Goal: Task Accomplishment & Management: Manage account settings

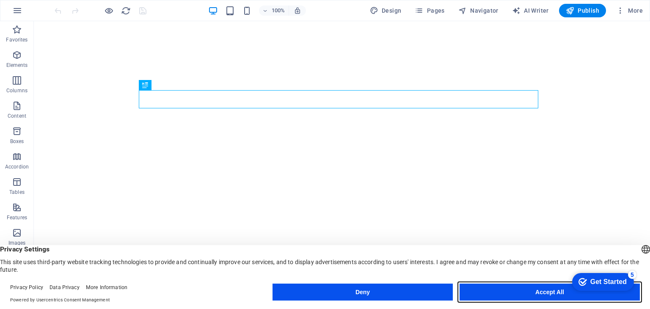
click at [531, 287] on button "Accept All" at bounding box center [549, 291] width 180 height 17
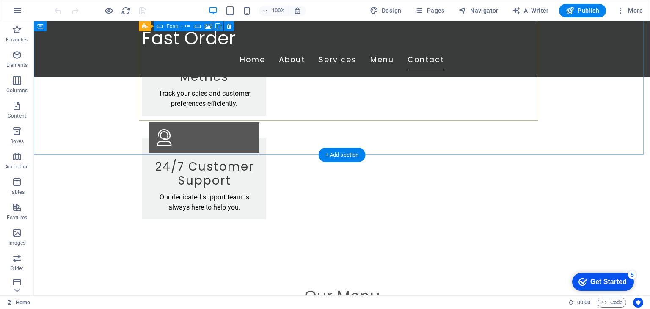
scroll to position [1330, 0]
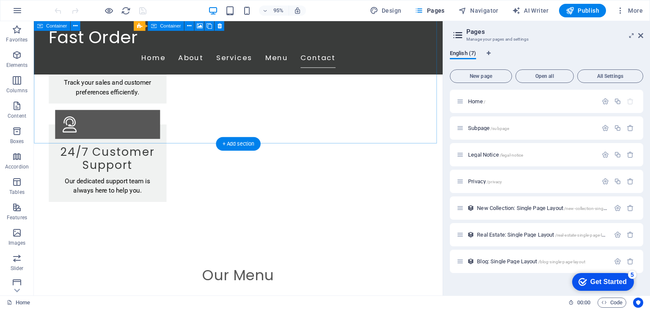
scroll to position [1316, 0]
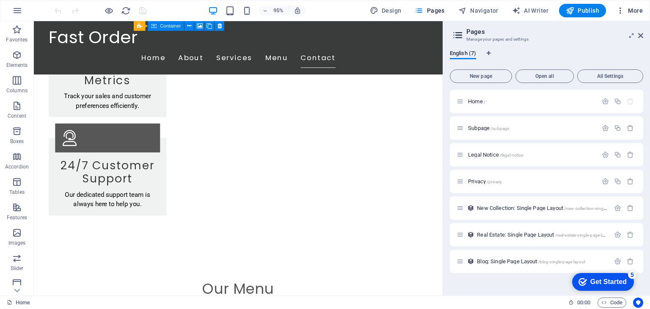
click at [629, 8] on span "More" at bounding box center [629, 10] width 27 height 8
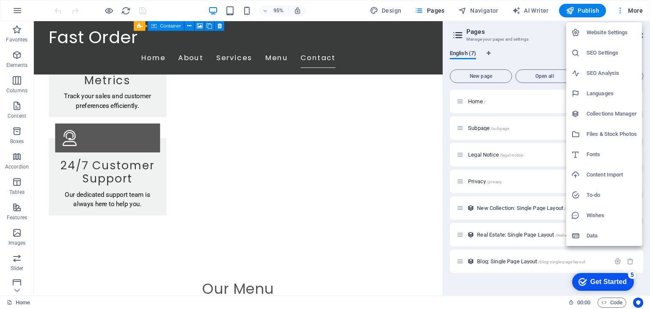
click at [629, 8] on div at bounding box center [325, 154] width 650 height 309
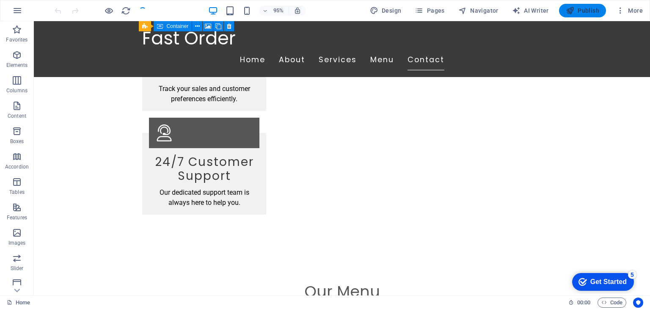
scroll to position [1330, 0]
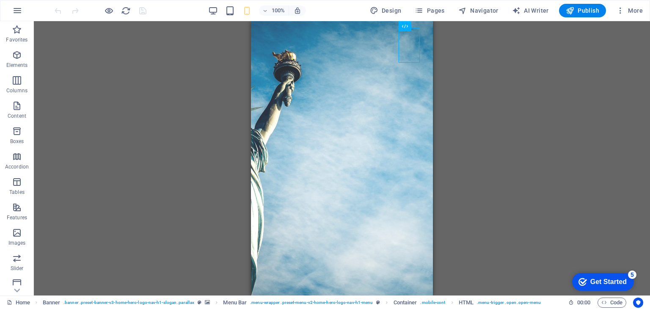
drag, startPoint x: 428, startPoint y: 105, endPoint x: 689, endPoint y: 46, distance: 267.7
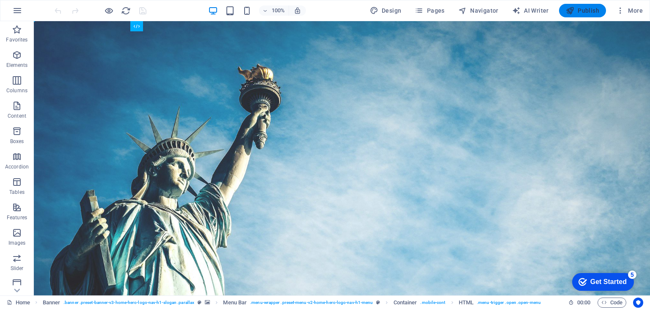
click at [584, 13] on span "Publish" at bounding box center [582, 10] width 33 height 8
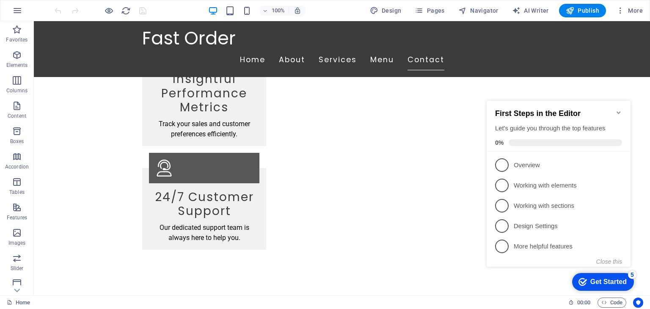
scroll to position [1330, 0]
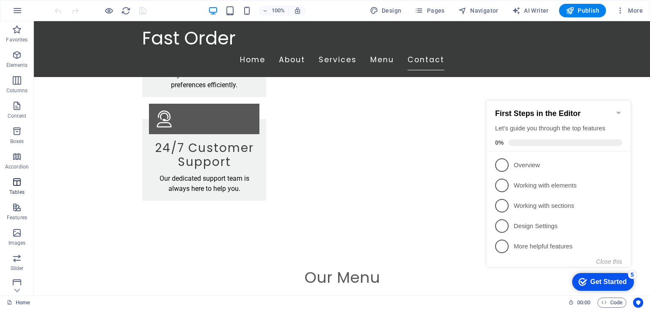
click at [14, 186] on icon "button" at bounding box center [17, 182] width 10 height 10
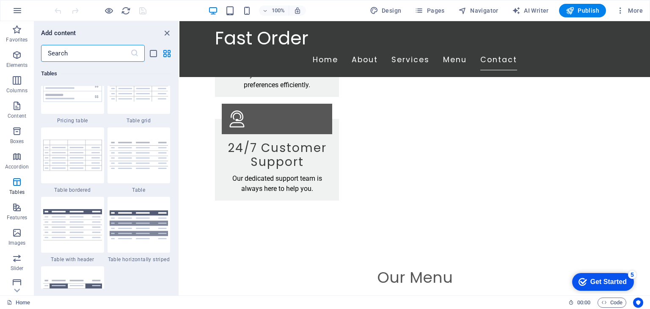
scroll to position [3100, 0]
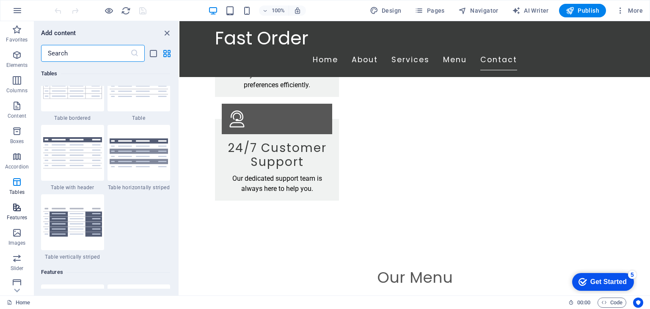
click at [16, 211] on icon "button" at bounding box center [17, 207] width 10 height 10
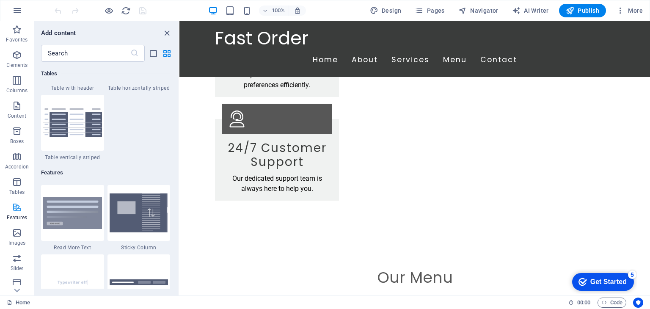
scroll to position [3298, 0]
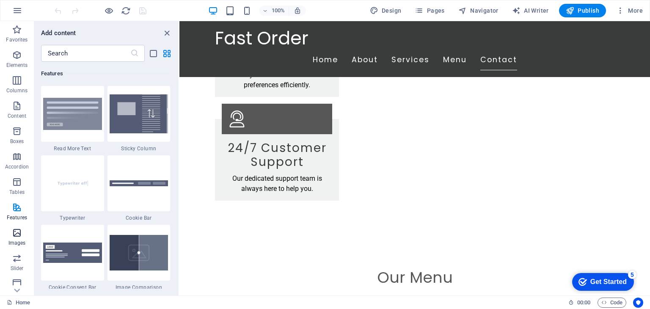
click at [16, 232] on icon "button" at bounding box center [17, 233] width 10 height 10
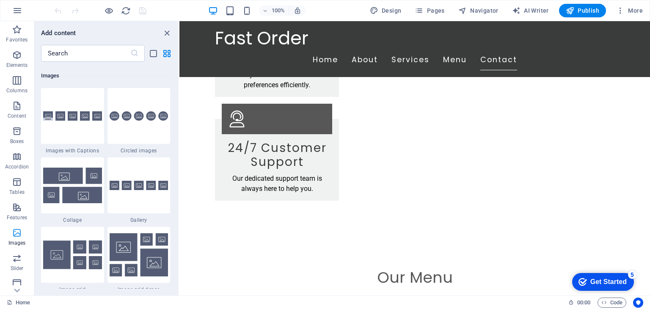
scroll to position [4290, 0]
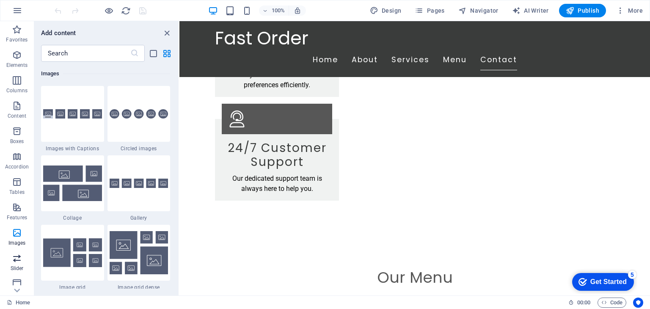
click at [10, 264] on span "Slider" at bounding box center [17, 263] width 34 height 20
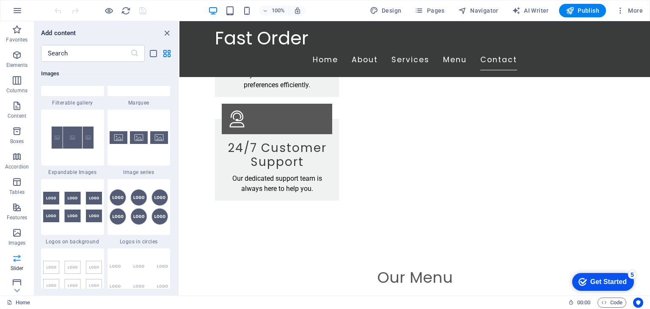
scroll to position [4796, 0]
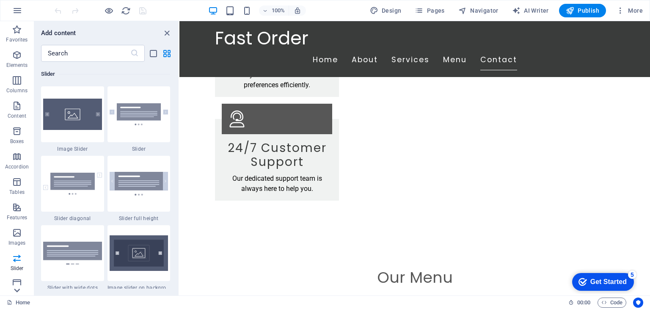
click at [17, 290] on icon at bounding box center [17, 290] width 12 height 12
click at [17, 255] on icon "button" at bounding box center [17, 253] width 10 height 10
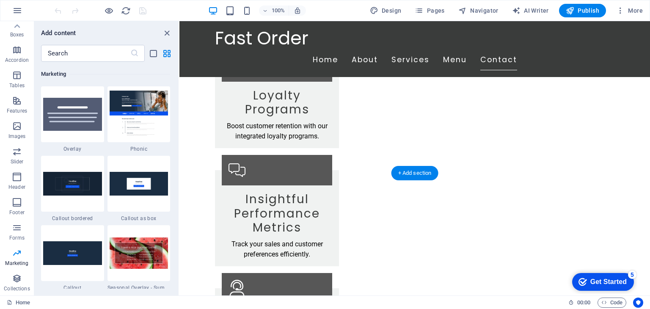
scroll to position [1034, 0]
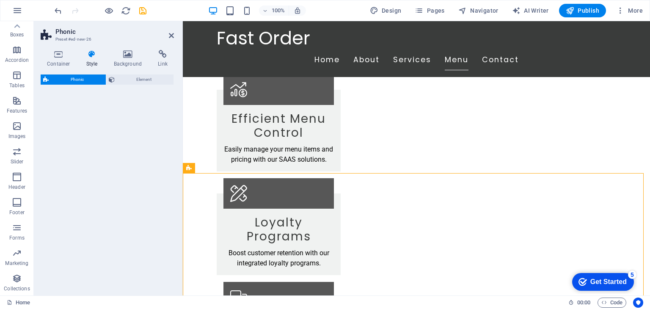
select select "%"
select select "rem"
select select "px"
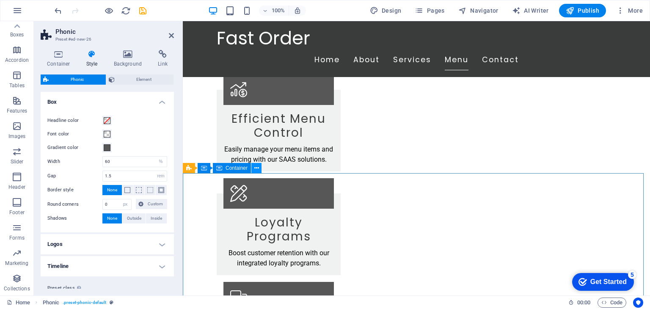
click at [257, 172] on icon at bounding box center [256, 168] width 5 height 9
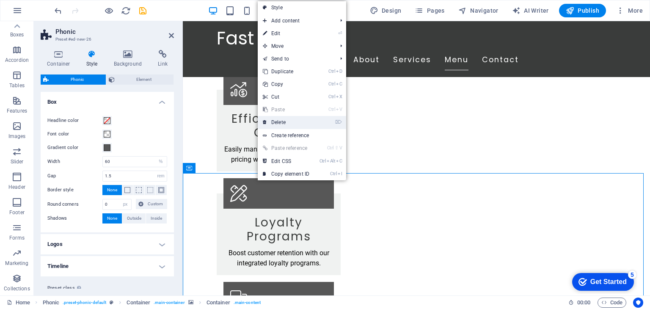
click at [289, 125] on link "⌦ Delete" at bounding box center [286, 122] width 57 height 13
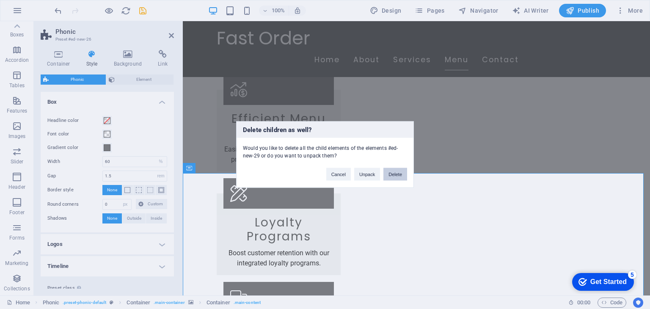
click at [396, 175] on button "Delete" at bounding box center [395, 174] width 24 height 13
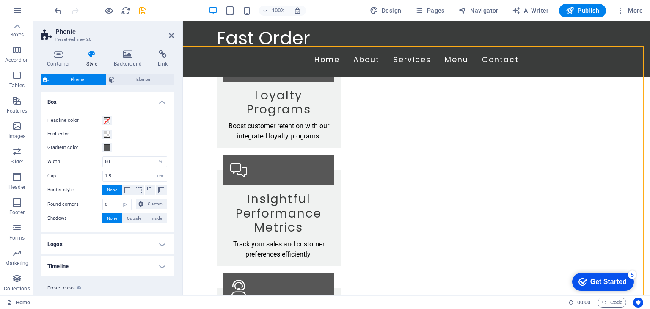
scroll to position [1076, 0]
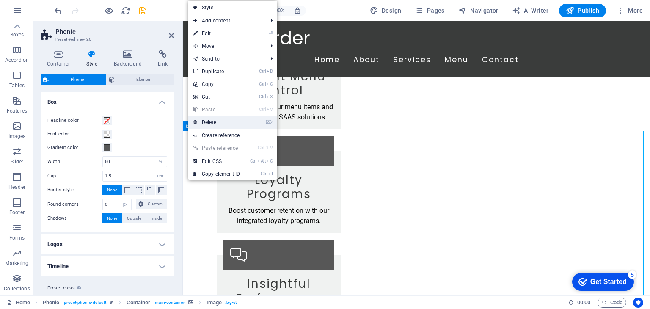
click at [217, 121] on link "⌦ Delete" at bounding box center [216, 122] width 57 height 13
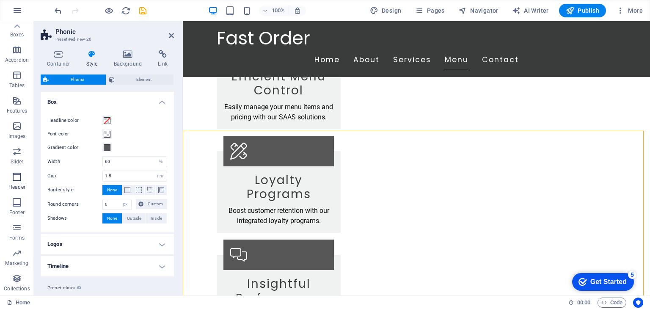
click at [17, 182] on span "Header" at bounding box center [17, 182] width 34 height 20
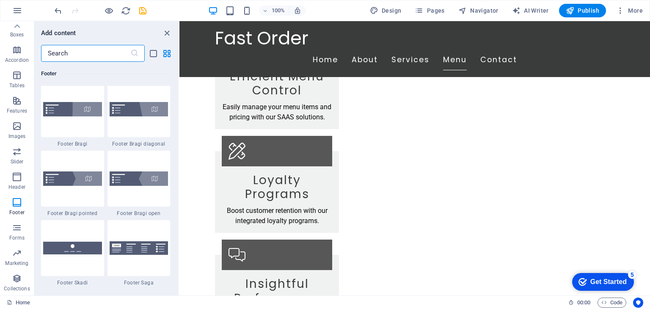
scroll to position [5983, 0]
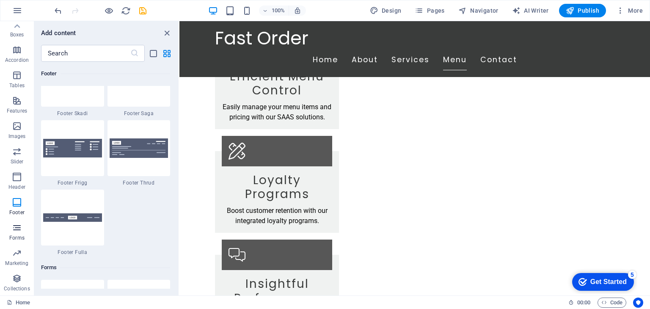
click at [20, 234] on span "Forms" at bounding box center [17, 233] width 34 height 20
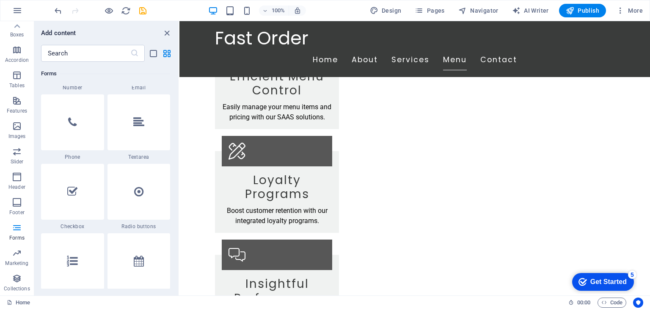
scroll to position [6304, 0]
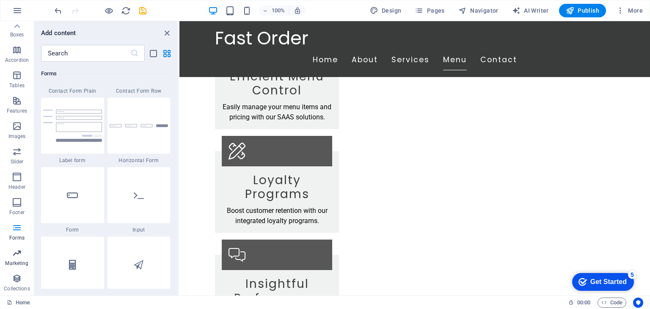
click at [17, 260] on p "Marketing" at bounding box center [16, 263] width 23 height 7
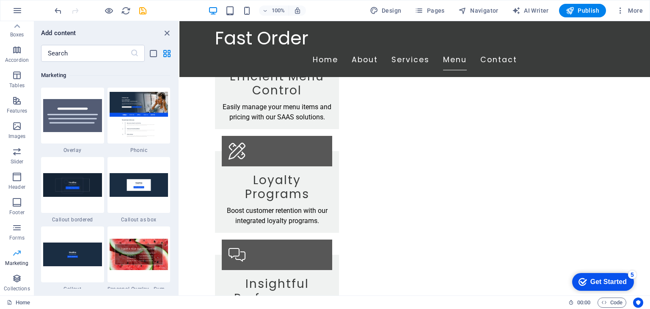
scroll to position [6891, 0]
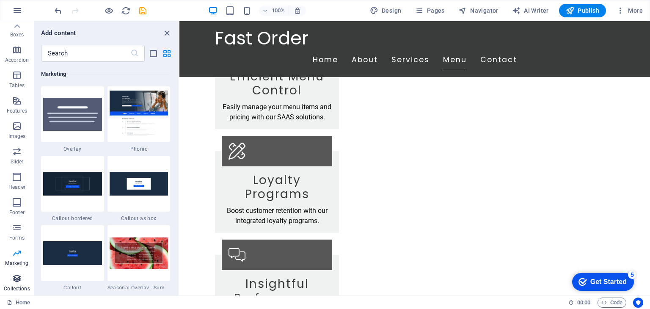
click at [12, 283] on span "Collections" at bounding box center [17, 283] width 34 height 20
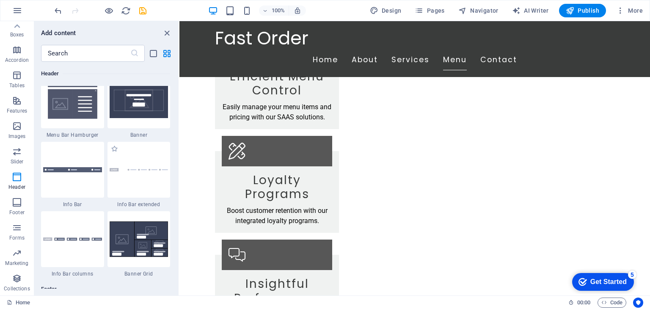
scroll to position [5358, 0]
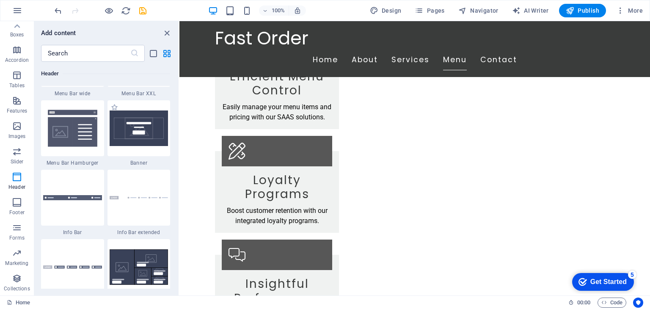
drag, startPoint x: 176, startPoint y: 209, endPoint x: 170, endPoint y: 161, distance: 48.3
click at [170, 161] on div "Favorites 1 Star Headline 1 Star Container Elements 1 Star Headline 1 Star Text…" at bounding box center [106, 175] width 144 height 227
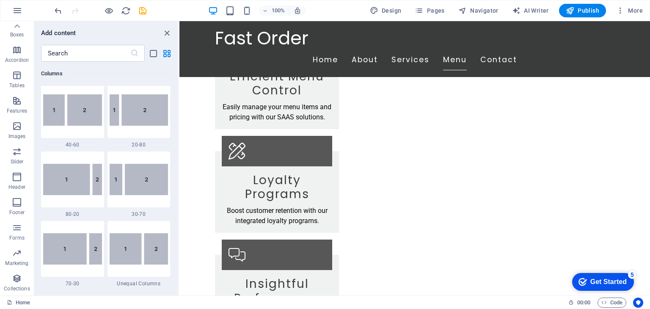
scroll to position [577, 0]
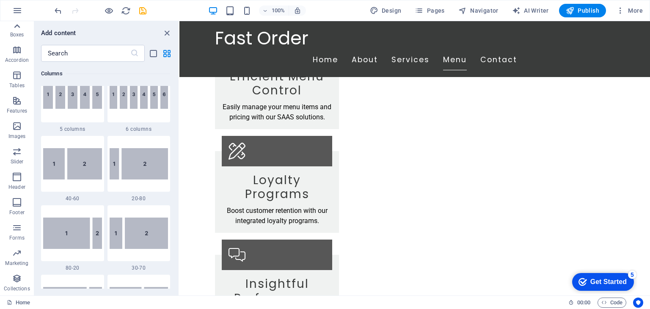
click at [17, 29] on icon at bounding box center [17, 26] width 12 height 12
click at [17, 48] on button "Elements" at bounding box center [17, 59] width 34 height 25
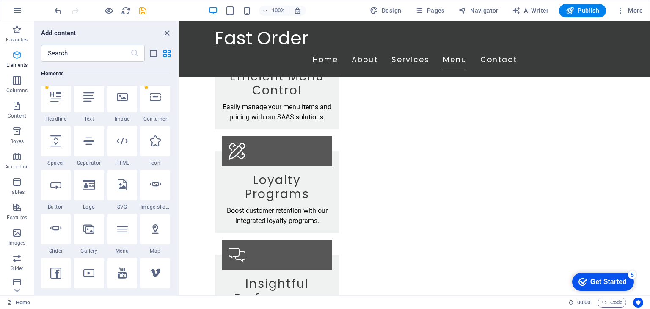
scroll to position [90, 0]
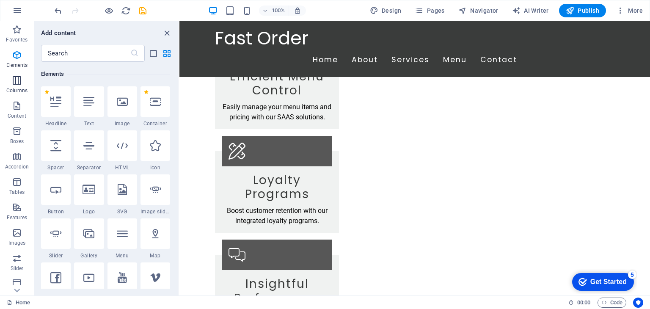
click at [14, 92] on p "Columns" at bounding box center [16, 90] width 21 height 7
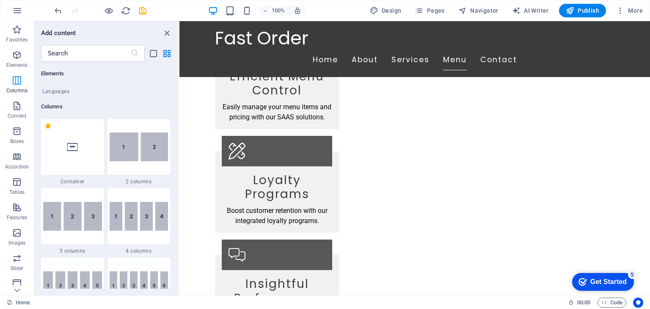
scroll to position [418, 0]
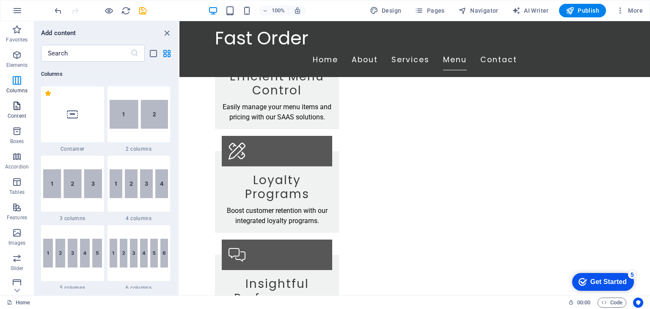
click at [16, 110] on icon "button" at bounding box center [17, 106] width 10 height 10
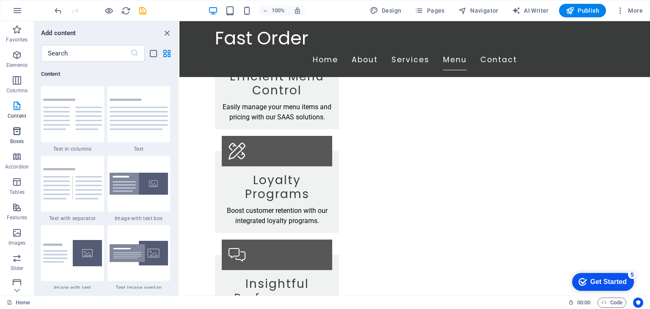
click at [14, 132] on icon "button" at bounding box center [17, 131] width 10 height 10
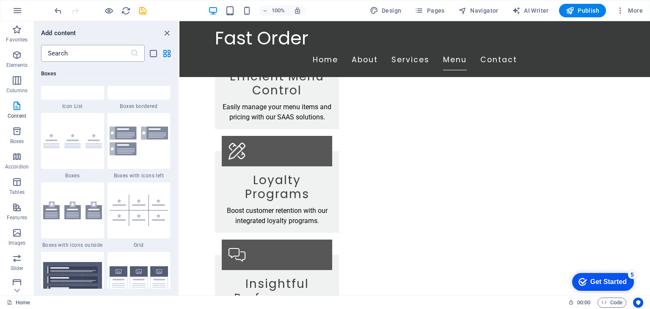
scroll to position [2207, 0]
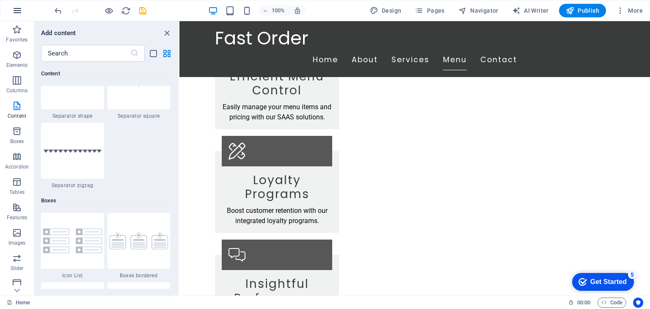
click at [17, 12] on icon "button" at bounding box center [17, 11] width 10 height 10
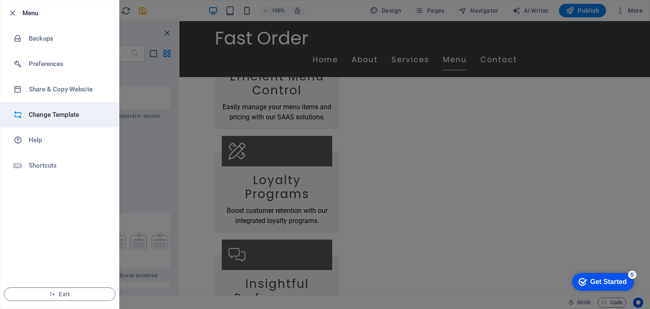
click at [52, 112] on h6 "Change Template" at bounding box center [68, 115] width 78 height 10
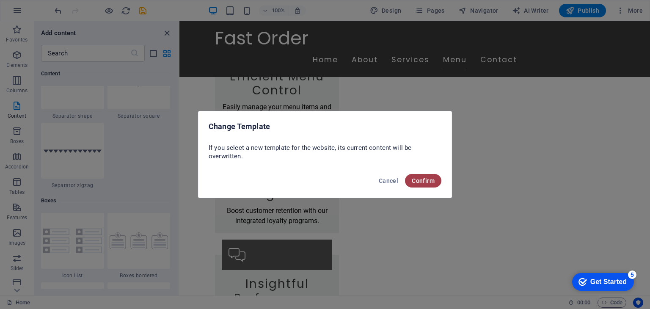
click at [418, 184] on button "Confirm" at bounding box center [423, 181] width 36 height 14
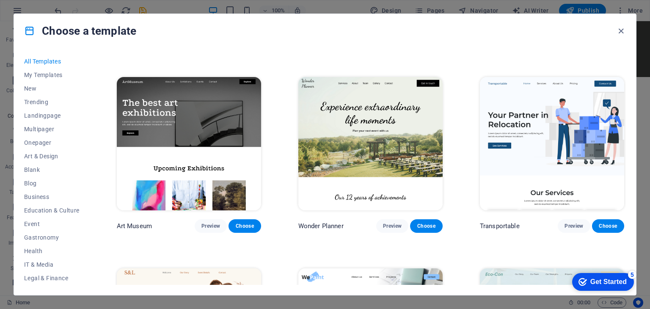
scroll to position [169, 0]
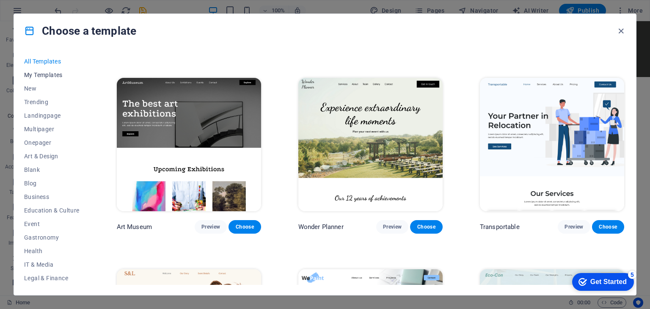
click at [57, 72] on span "My Templates" at bounding box center [51, 75] width 55 height 7
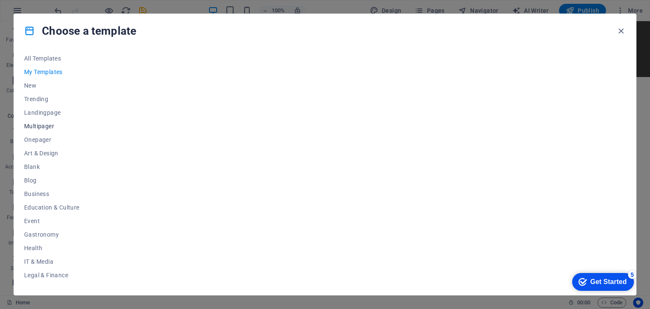
scroll to position [0, 0]
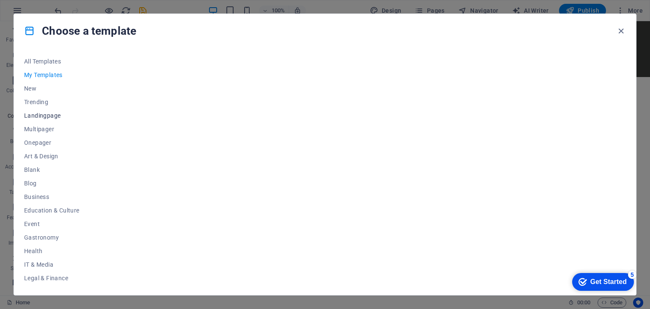
click at [38, 114] on span "Landingpage" at bounding box center [51, 115] width 55 height 7
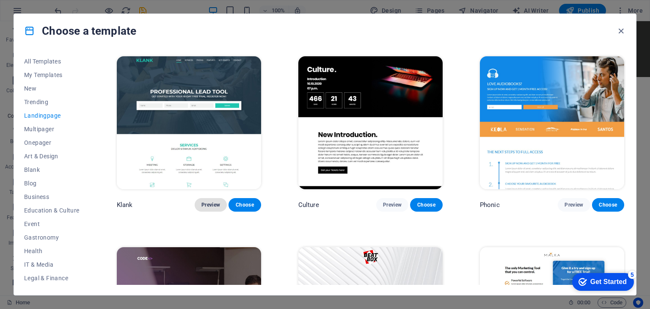
click at [204, 203] on span "Preview" at bounding box center [210, 204] width 19 height 7
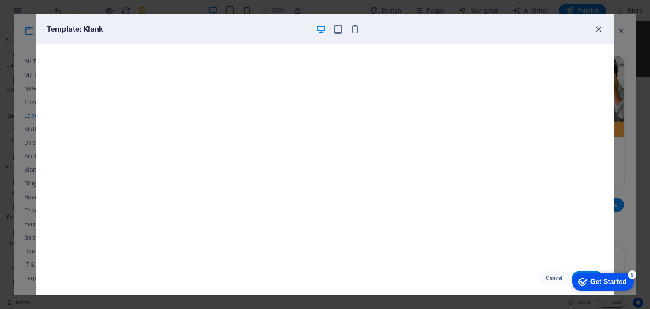
click at [595, 27] on icon "button" at bounding box center [599, 30] width 10 height 10
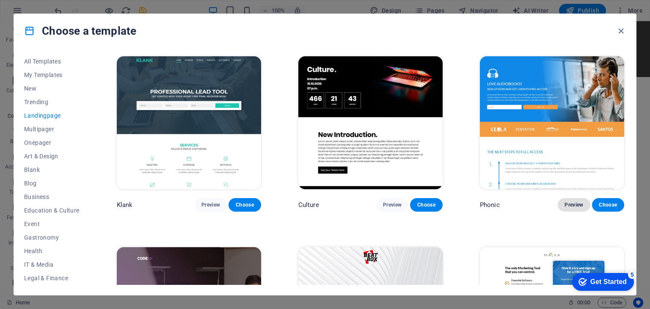
click at [564, 206] on span "Preview" at bounding box center [573, 204] width 19 height 7
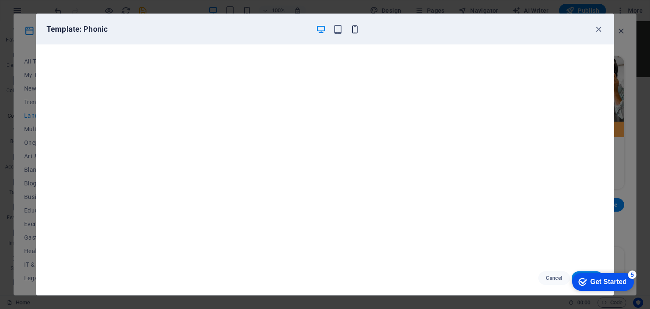
click at [359, 25] on icon "button" at bounding box center [355, 30] width 10 height 10
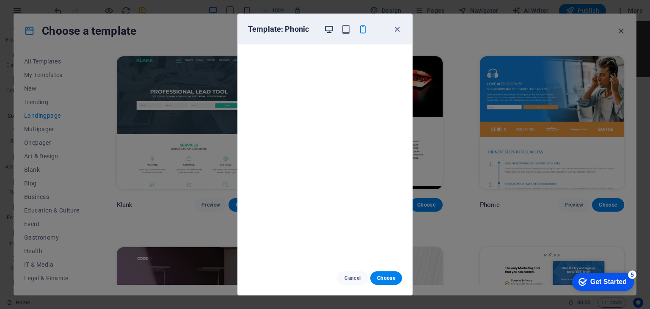
click at [330, 26] on icon "button" at bounding box center [329, 30] width 10 height 10
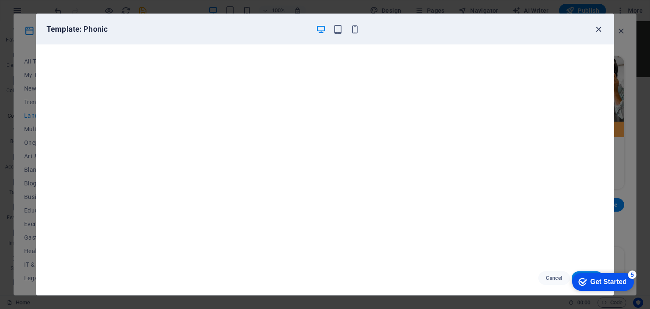
click at [597, 29] on icon "button" at bounding box center [599, 30] width 10 height 10
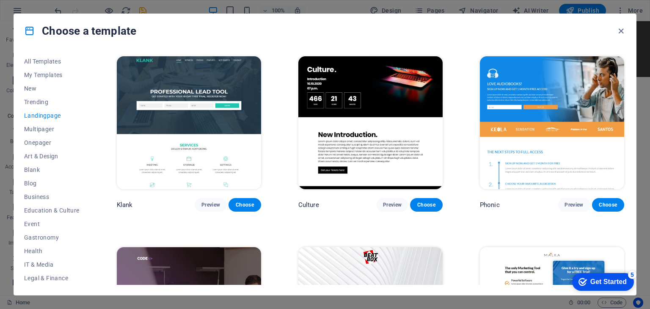
scroll to position [127, 0]
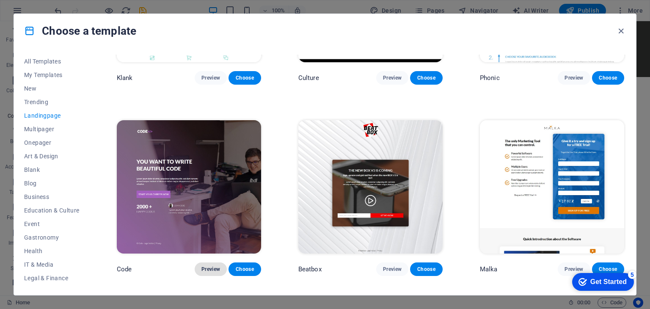
click at [208, 268] on span "Preview" at bounding box center [210, 269] width 19 height 7
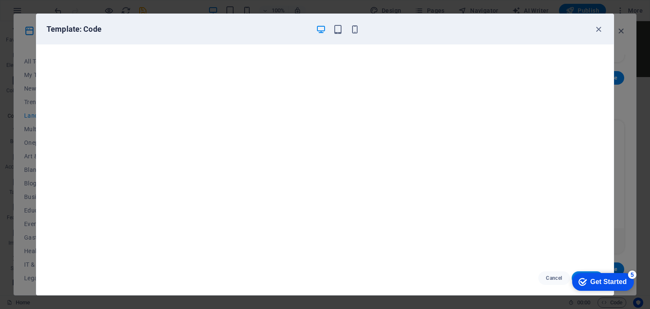
scroll to position [2, 0]
click at [358, 31] on icon "button" at bounding box center [355, 30] width 10 height 10
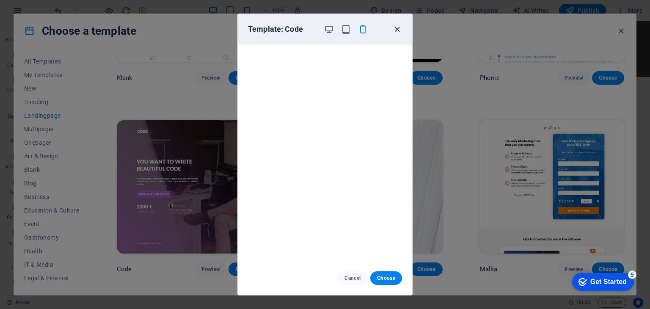
click at [396, 25] on icon "button" at bounding box center [397, 30] width 10 height 10
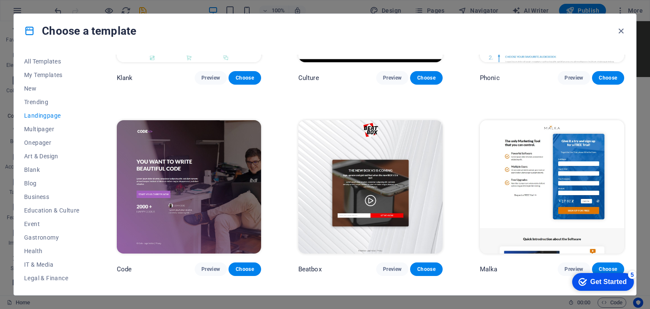
scroll to position [212, 0]
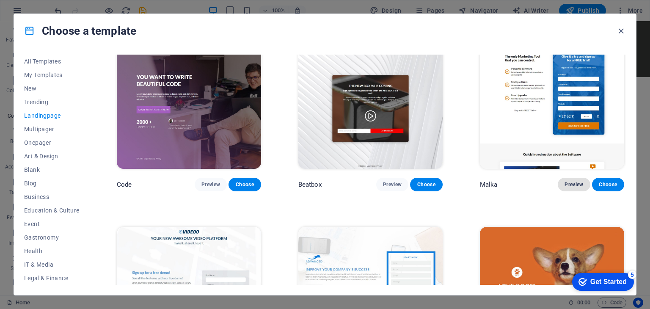
click at [569, 182] on span "Preview" at bounding box center [573, 184] width 19 height 7
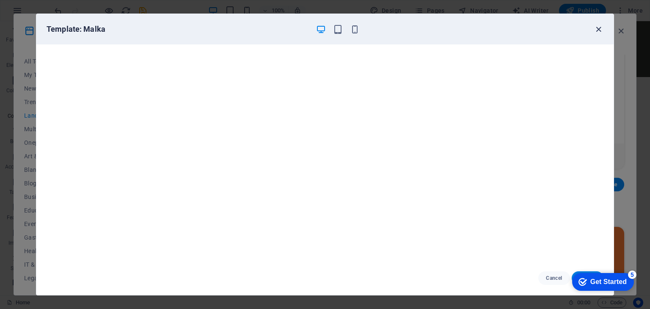
click at [595, 30] on icon "button" at bounding box center [599, 30] width 10 height 10
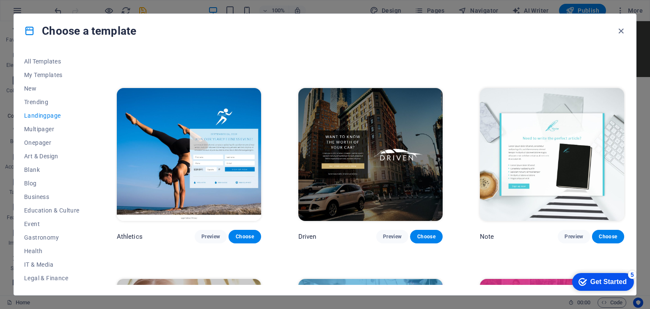
scroll to position [550, 0]
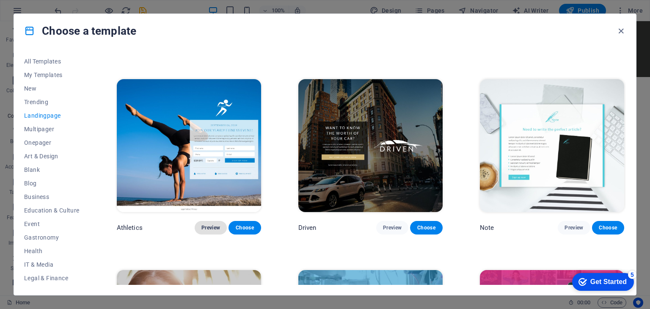
click at [206, 225] on span "Preview" at bounding box center [210, 227] width 19 height 7
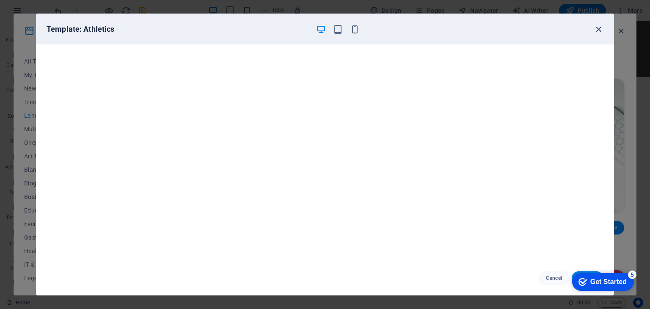
click at [599, 30] on icon "button" at bounding box center [599, 30] width 10 height 10
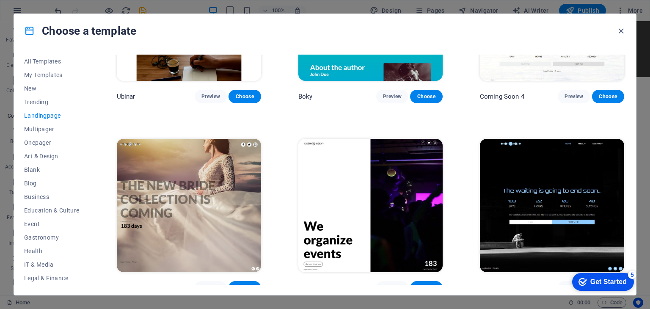
scroll to position [1447, 0]
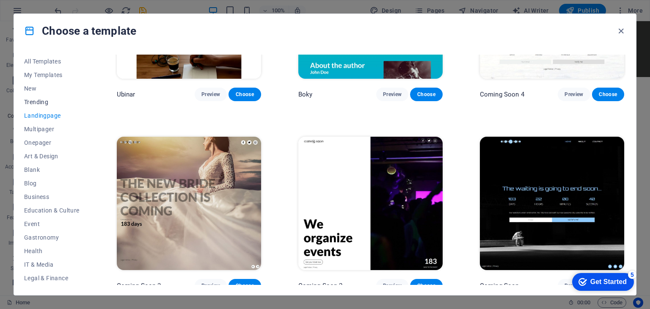
click at [41, 101] on span "Trending" at bounding box center [51, 102] width 55 height 7
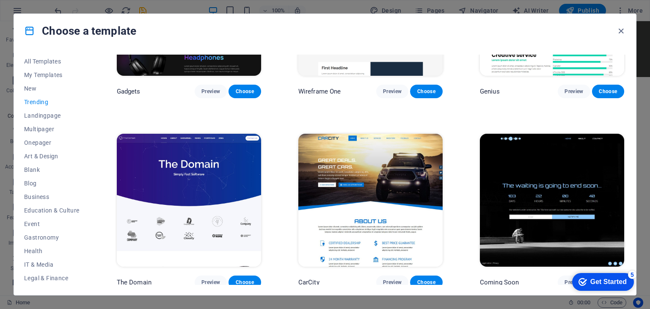
scroll to position [686, 0]
click at [203, 279] on span "Preview" at bounding box center [210, 282] width 19 height 7
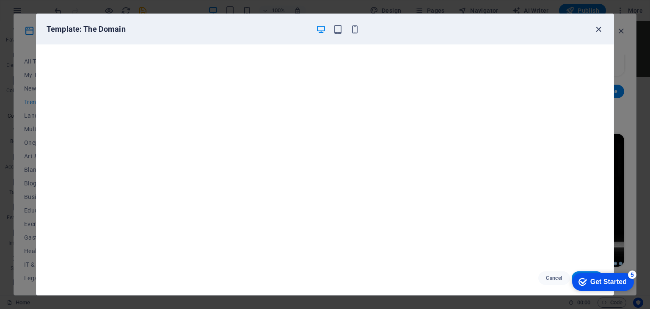
click at [594, 30] on icon "button" at bounding box center [599, 30] width 10 height 10
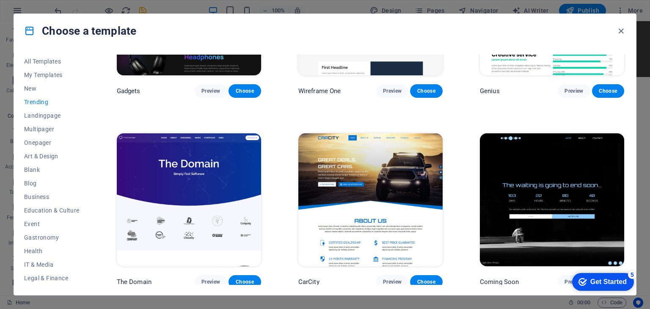
scroll to position [560, 0]
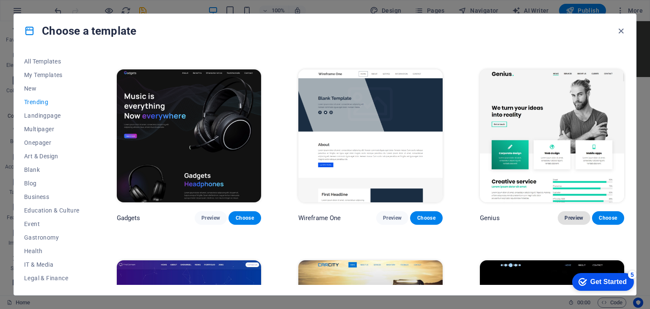
click at [570, 217] on span "Preview" at bounding box center [573, 218] width 19 height 7
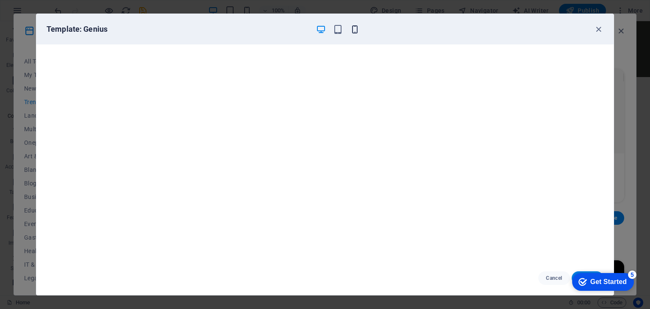
click at [357, 27] on icon "button" at bounding box center [355, 30] width 10 height 10
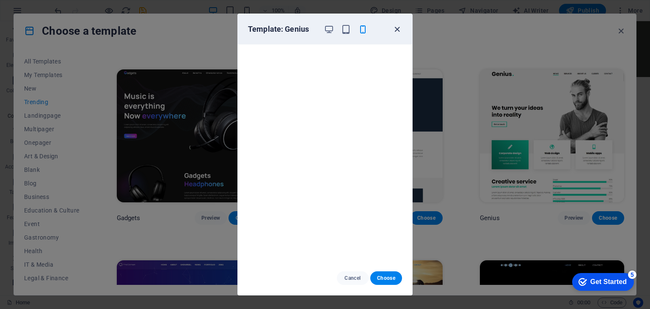
click at [395, 26] on icon "button" at bounding box center [397, 30] width 10 height 10
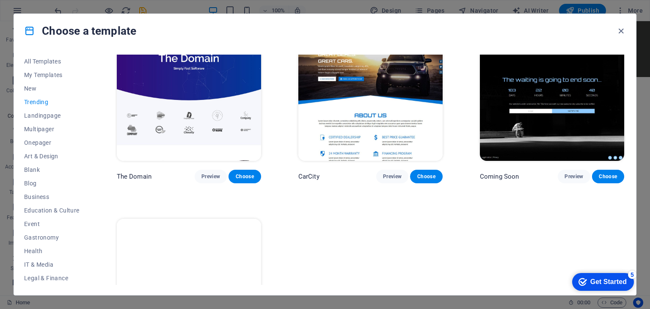
scroll to position [877, 0]
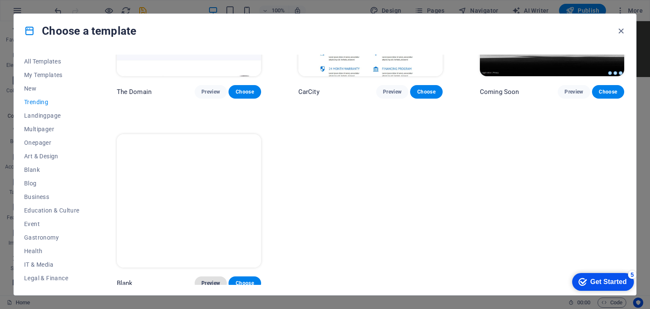
click at [201, 280] on span "Preview" at bounding box center [210, 283] width 19 height 7
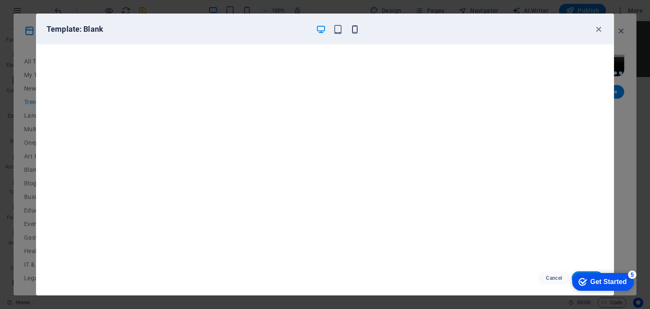
click at [357, 28] on icon "button" at bounding box center [355, 30] width 10 height 10
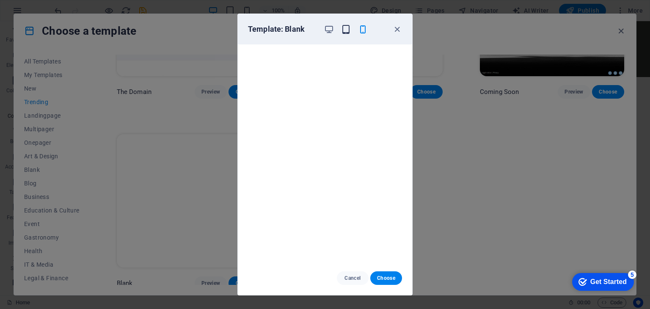
click at [344, 31] on icon "button" at bounding box center [346, 30] width 10 height 10
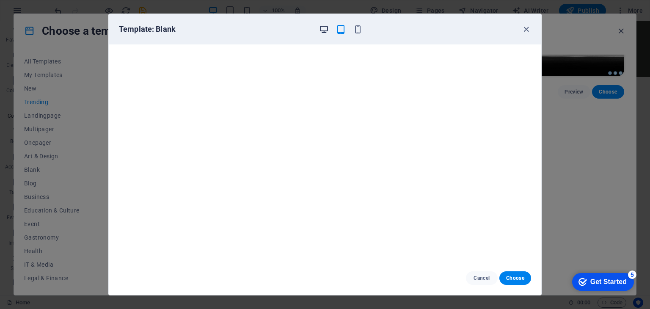
click at [323, 29] on icon "button" at bounding box center [324, 30] width 10 height 10
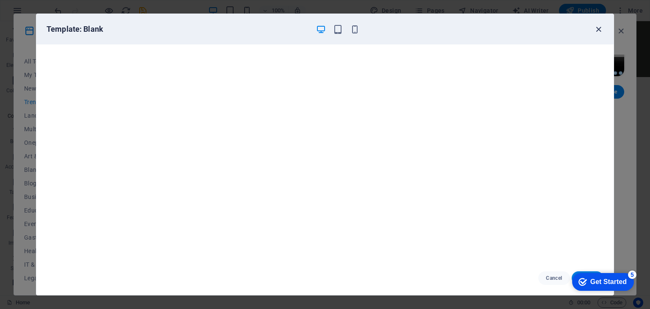
click at [597, 29] on icon "button" at bounding box center [599, 30] width 10 height 10
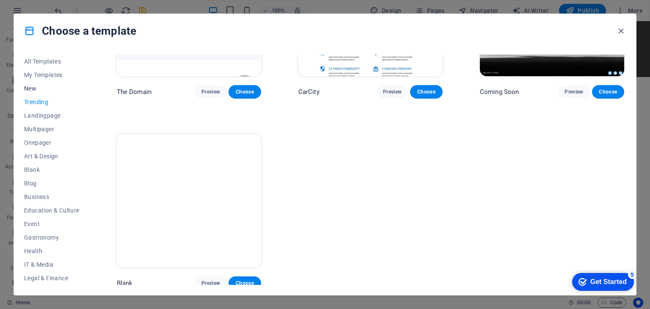
click at [29, 87] on span "New" at bounding box center [51, 88] width 55 height 7
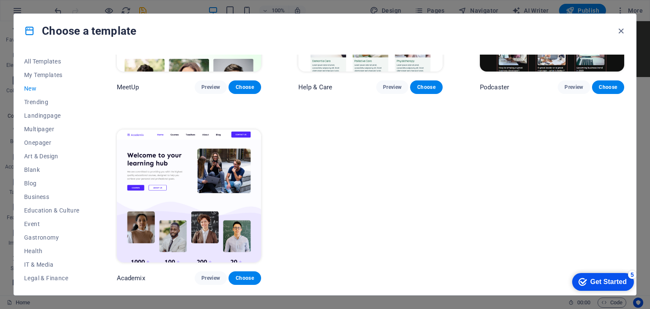
scroll to position [687, 0]
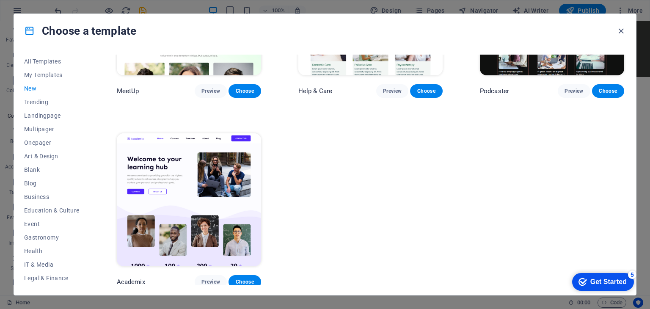
click at [178, 166] on img at bounding box center [189, 199] width 144 height 133
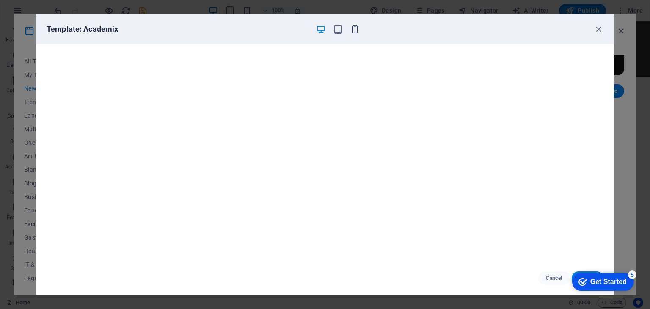
click at [359, 28] on icon "button" at bounding box center [355, 30] width 10 height 10
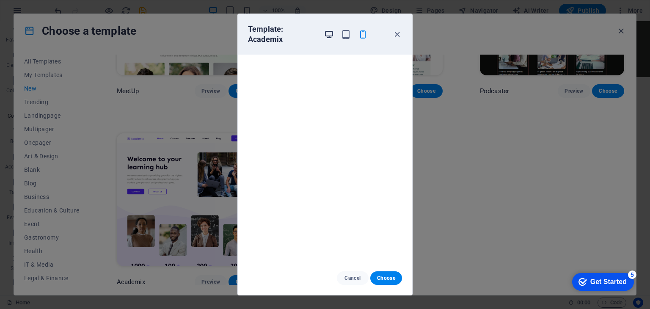
click at [328, 36] on icon "button" at bounding box center [329, 35] width 10 height 10
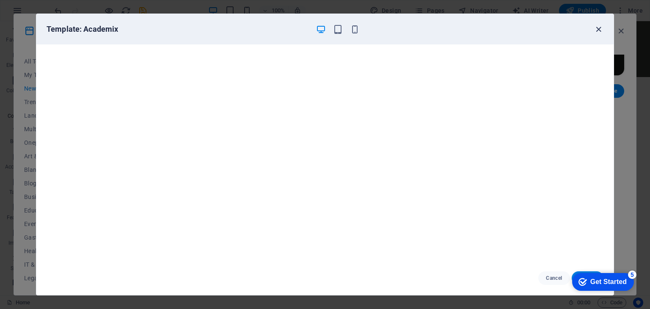
click at [600, 29] on icon "button" at bounding box center [599, 30] width 10 height 10
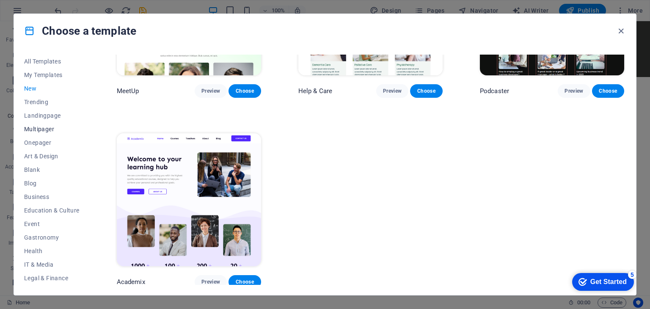
click at [33, 128] on span "Multipager" at bounding box center [51, 129] width 55 height 7
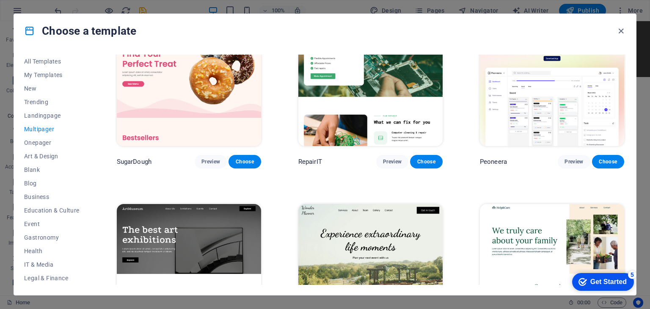
scroll to position [42, 0]
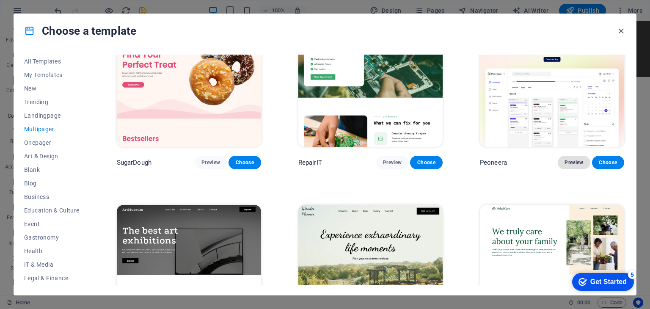
click at [565, 164] on span "Preview" at bounding box center [573, 162] width 19 height 7
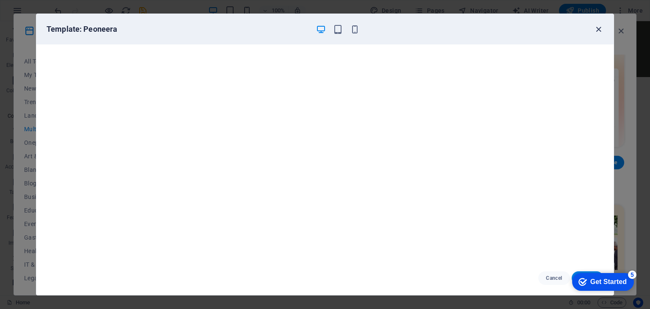
click at [598, 32] on icon "button" at bounding box center [599, 30] width 10 height 10
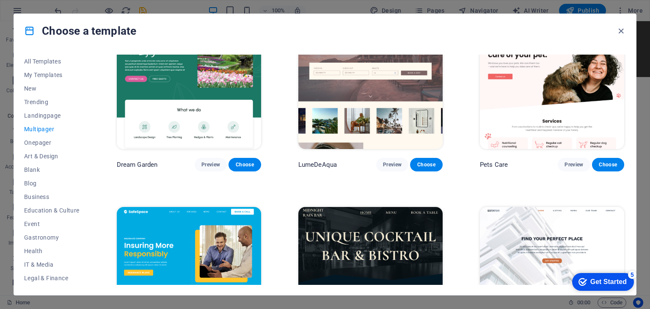
scroll to position [931, 0]
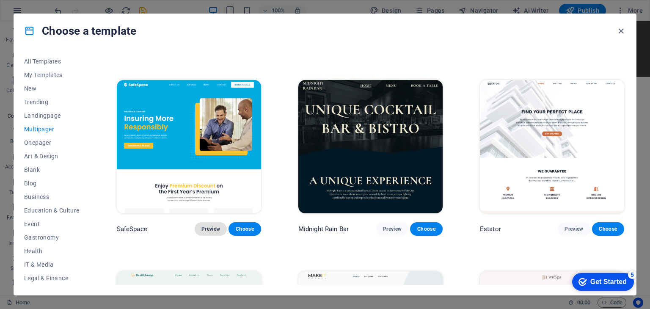
click at [213, 226] on span "Preview" at bounding box center [210, 229] width 19 height 7
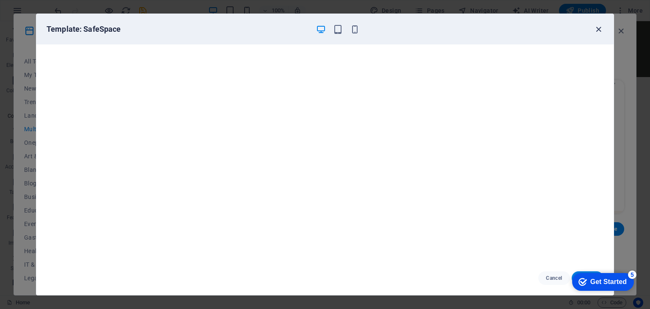
click at [599, 29] on icon "button" at bounding box center [599, 30] width 10 height 10
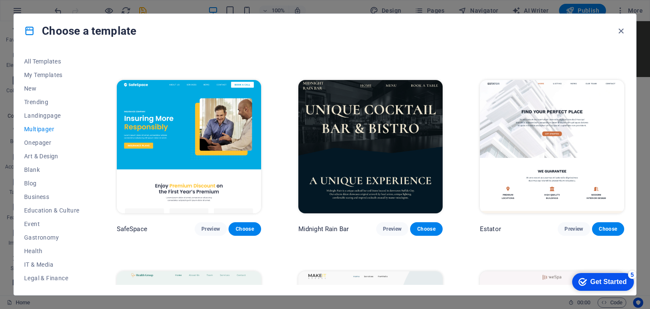
scroll to position [1100, 0]
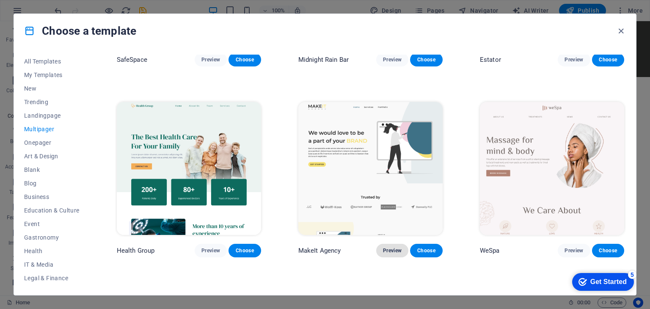
click at [389, 247] on span "Preview" at bounding box center [392, 250] width 19 height 7
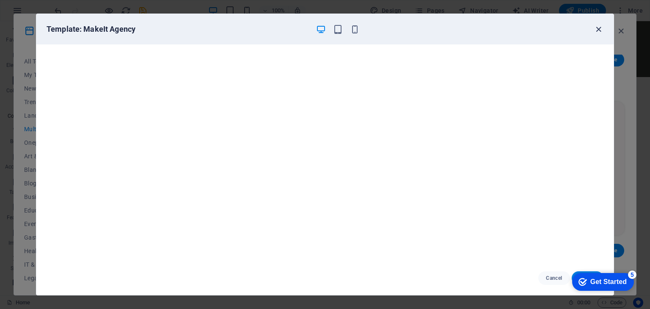
click at [599, 29] on icon "button" at bounding box center [599, 30] width 10 height 10
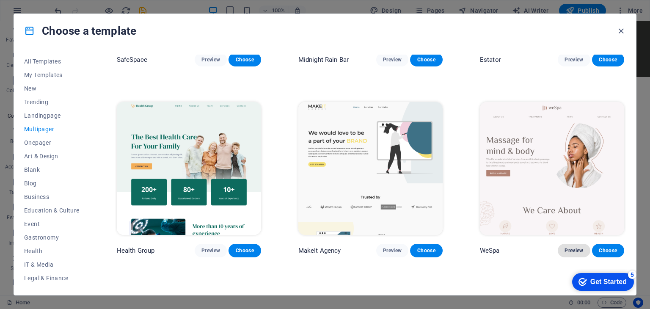
click at [568, 247] on span "Preview" at bounding box center [573, 250] width 19 height 7
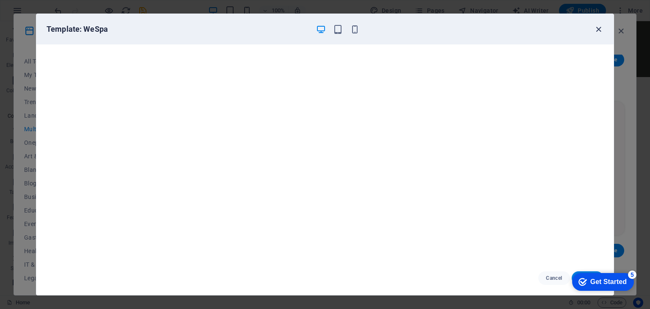
click at [601, 27] on icon "button" at bounding box center [599, 30] width 10 height 10
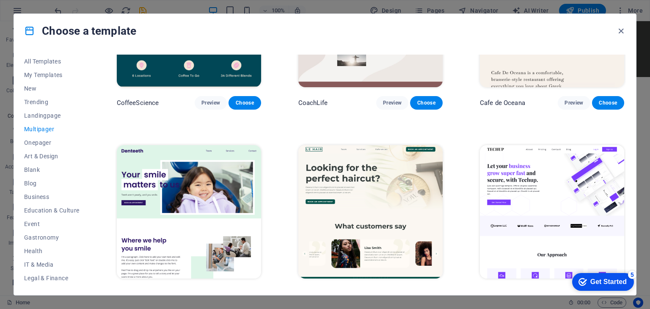
scroll to position [1523, 0]
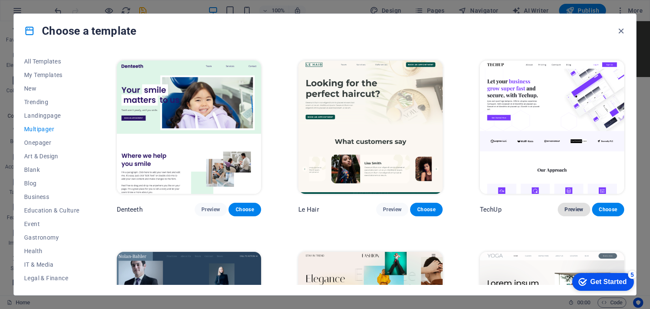
click at [563, 206] on button "Preview" at bounding box center [574, 210] width 32 height 14
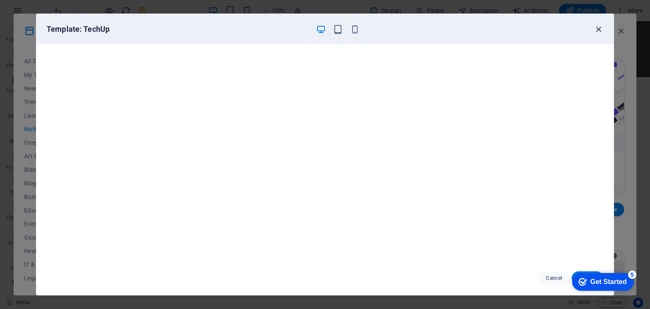
click at [599, 28] on icon "button" at bounding box center [599, 30] width 10 height 10
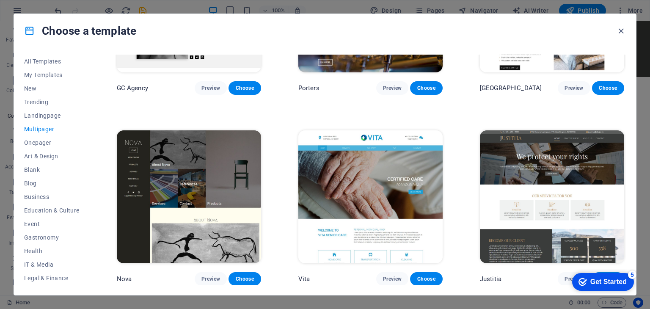
scroll to position [3723, 0]
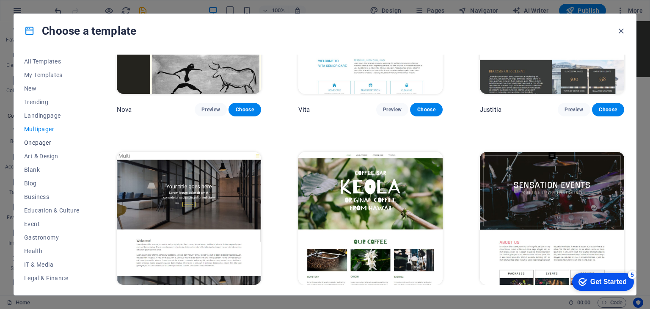
click at [41, 143] on span "Onepager" at bounding box center [51, 142] width 55 height 7
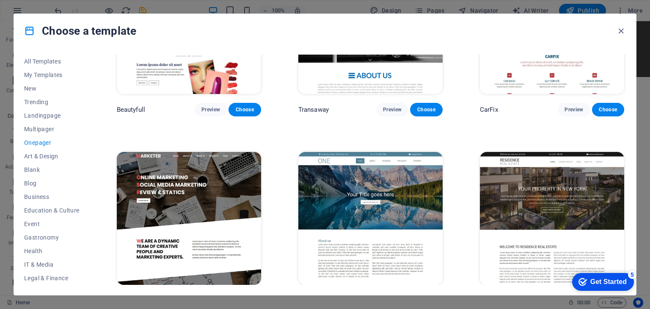
scroll to position [3808, 0]
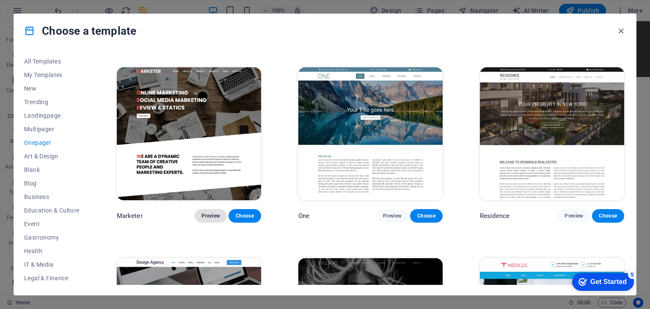
click at [208, 212] on span "Preview" at bounding box center [210, 215] width 19 height 7
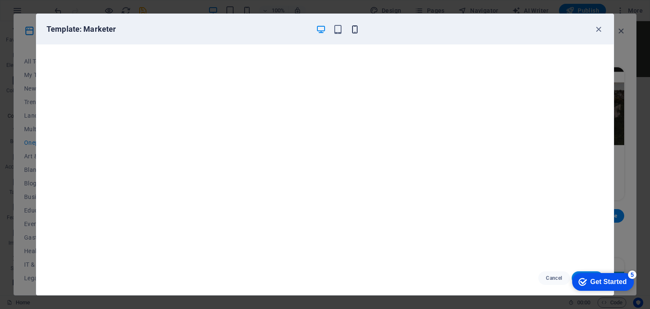
click at [355, 28] on icon "button" at bounding box center [355, 30] width 10 height 10
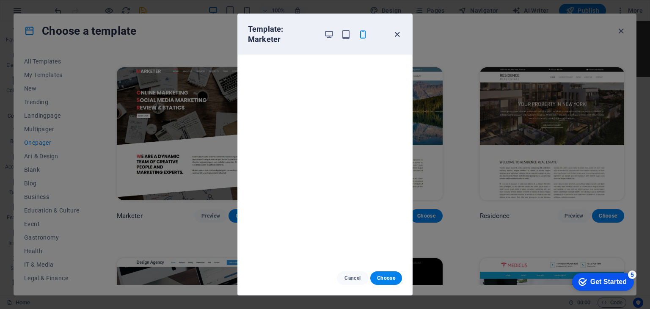
click at [396, 30] on icon "button" at bounding box center [397, 35] width 10 height 10
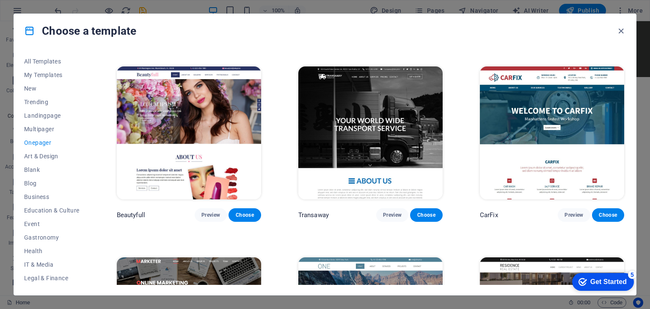
scroll to position [3639, 0]
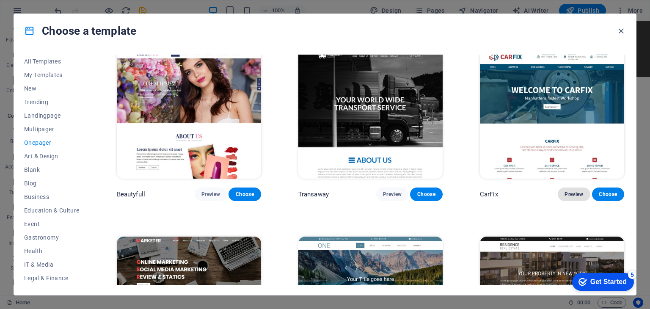
click at [569, 191] on span "Preview" at bounding box center [573, 194] width 19 height 7
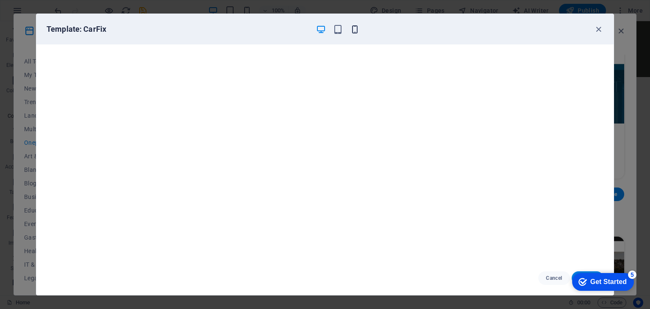
click at [354, 29] on icon "button" at bounding box center [355, 30] width 10 height 10
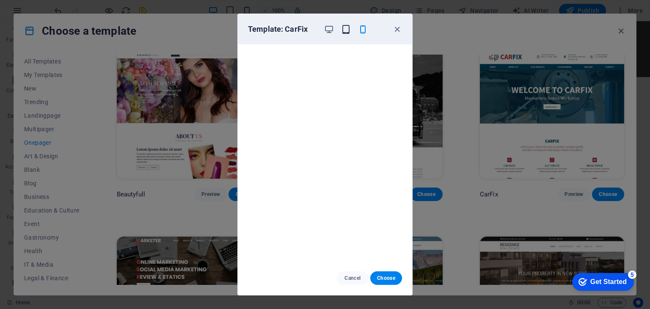
click at [346, 31] on icon "button" at bounding box center [346, 30] width 10 height 10
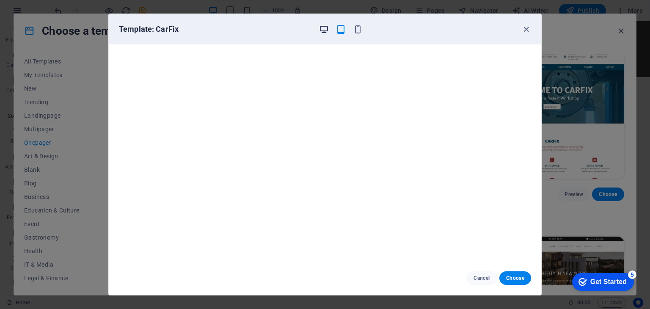
click at [326, 31] on icon "button" at bounding box center [324, 30] width 10 height 10
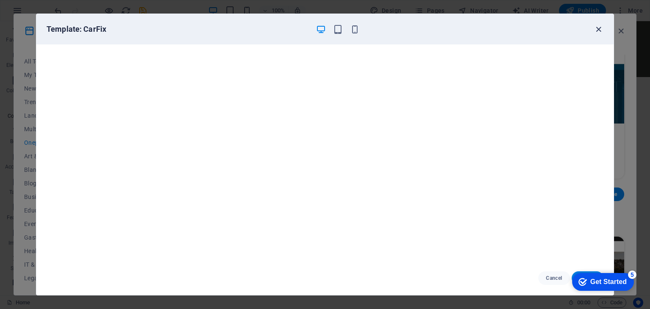
click at [598, 30] on icon "button" at bounding box center [599, 30] width 10 height 10
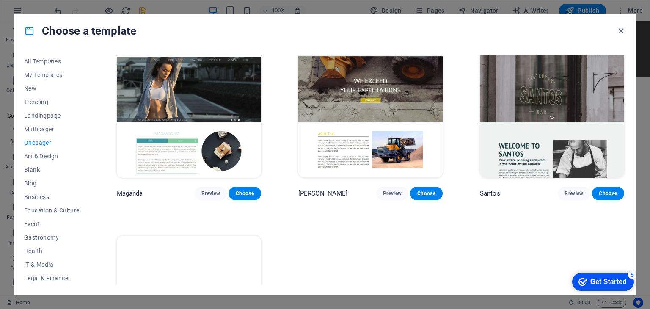
scroll to position [4299, 0]
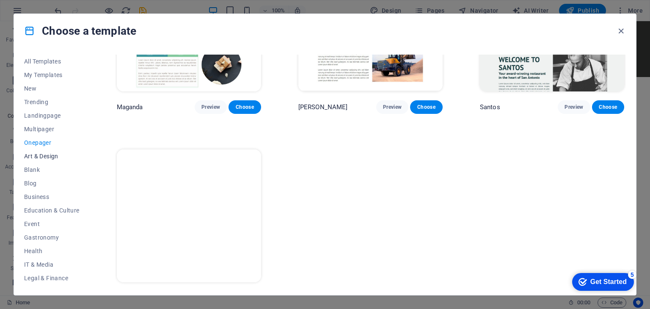
click at [41, 158] on span "Art & Design" at bounding box center [51, 156] width 55 height 7
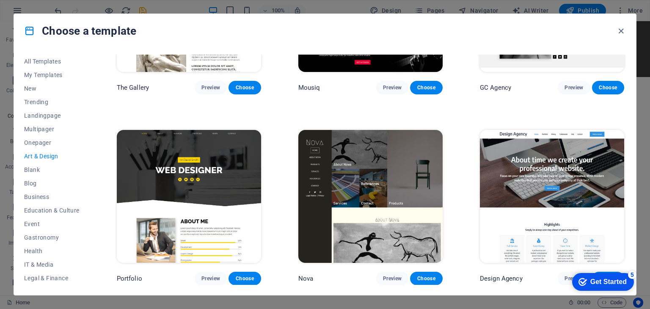
scroll to position [517, 0]
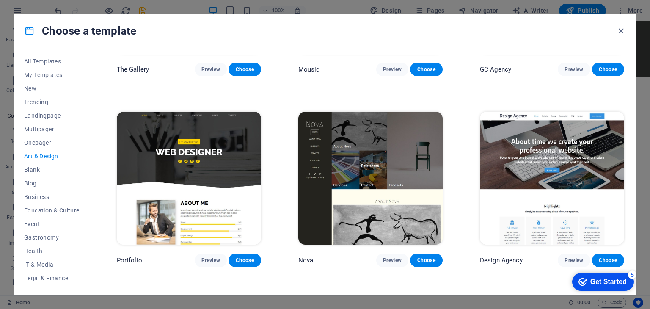
click at [152, 162] on img at bounding box center [189, 178] width 144 height 133
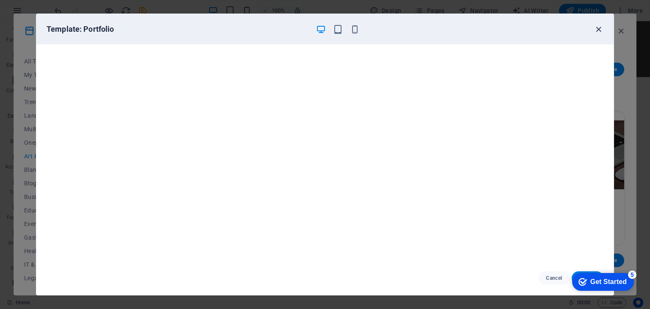
click at [597, 29] on icon "button" at bounding box center [599, 30] width 10 height 10
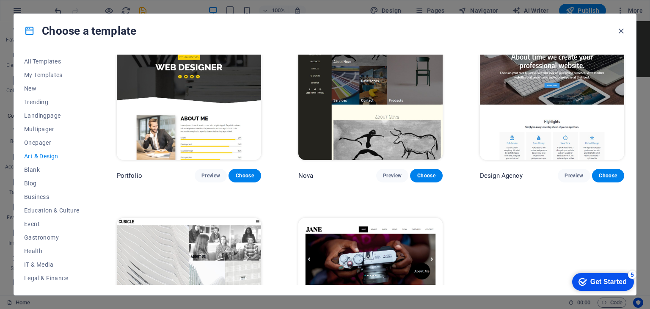
scroll to position [687, 0]
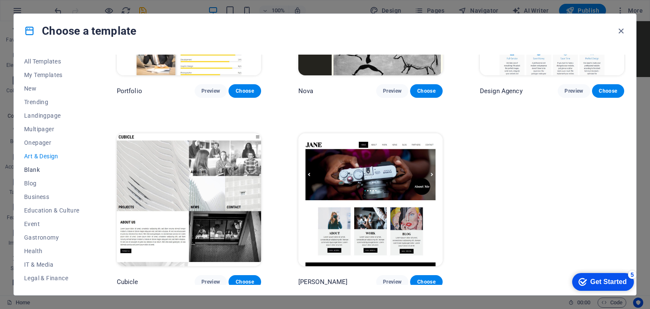
click at [30, 170] on span "Blank" at bounding box center [51, 169] width 55 height 7
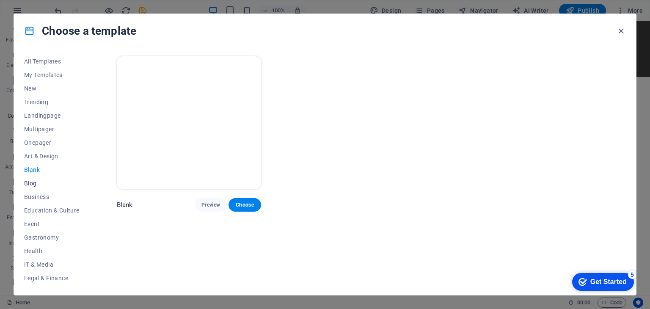
click at [28, 180] on span "Blog" at bounding box center [51, 183] width 55 height 7
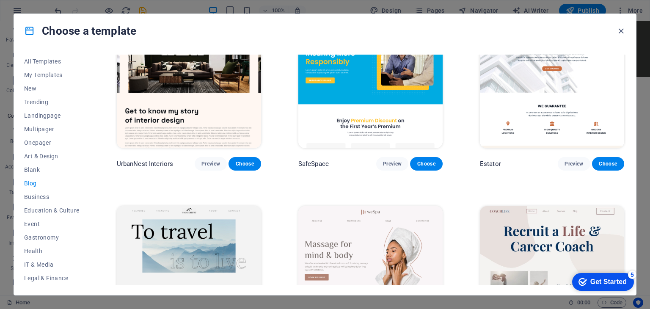
scroll to position [592, 0]
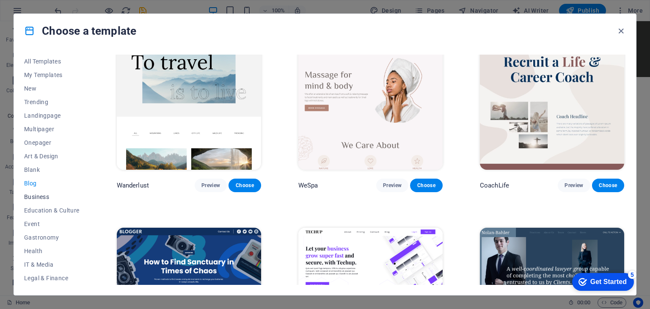
click at [43, 194] on span "Business" at bounding box center [51, 196] width 55 height 7
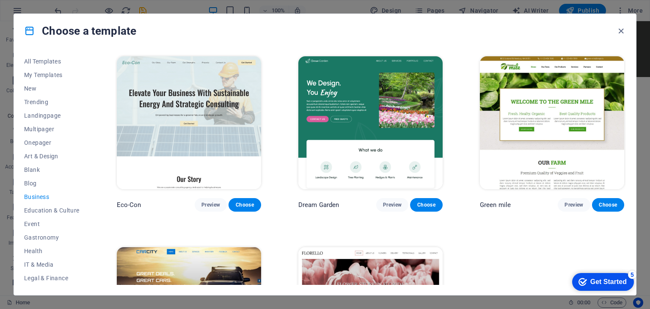
scroll to position [116, 0]
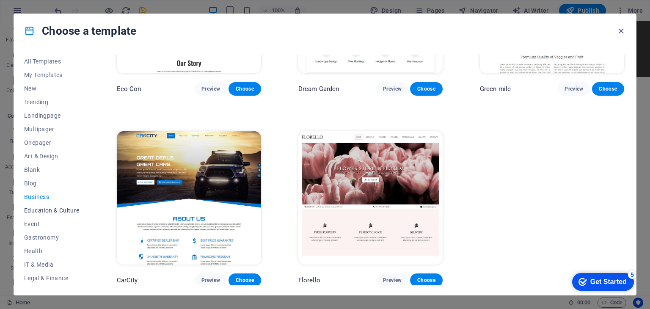
click at [41, 207] on span "Education & Culture" at bounding box center [51, 210] width 55 height 7
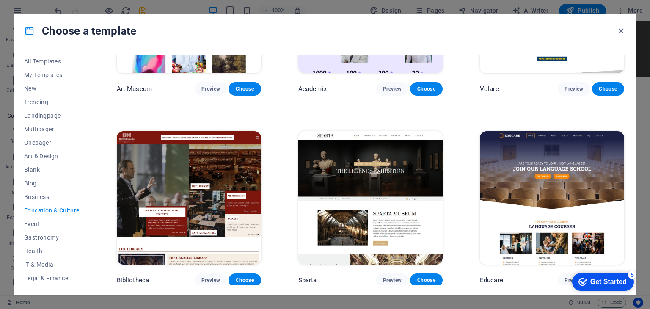
drag, startPoint x: 624, startPoint y: 122, endPoint x: 626, endPoint y: 176, distance: 54.2
click at [626, 176] on div "All Templates My Templates New Trending Landingpage Multipager Onepager Art & D…" at bounding box center [325, 171] width 622 height 247
click at [630, 109] on div "All Templates My Templates New Trending Landingpage Multipager Onepager Art & D…" at bounding box center [325, 171] width 622 height 247
drag, startPoint x: 624, startPoint y: 121, endPoint x: 627, endPoint y: 137, distance: 16.9
click at [627, 140] on div "All Templates My Templates New Trending Landingpage Multipager Onepager Art & D…" at bounding box center [325, 171] width 622 height 247
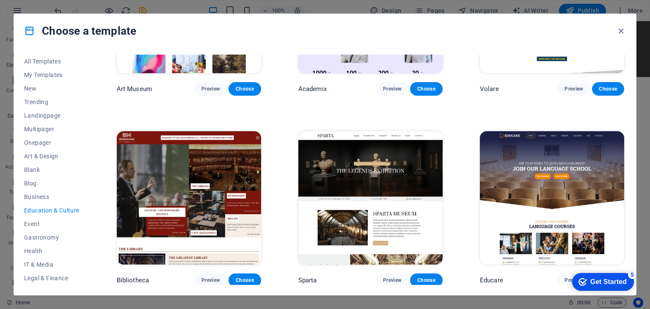
click at [632, 121] on div "All Templates My Templates New Trending Landingpage Multipager Onepager Art & D…" at bounding box center [325, 171] width 622 height 247
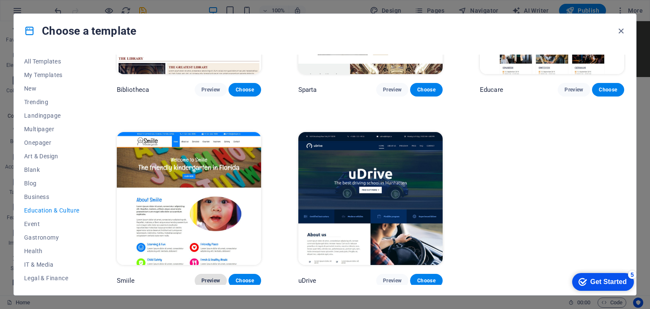
click at [204, 280] on span "Preview" at bounding box center [210, 280] width 19 height 7
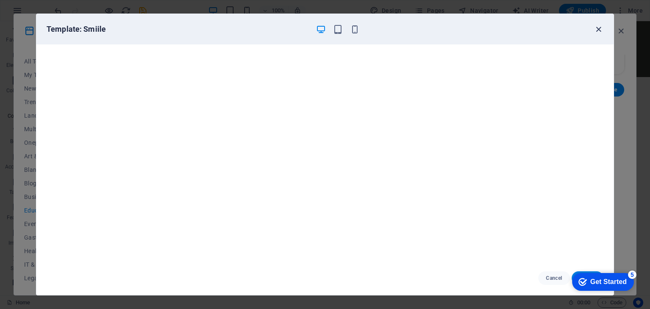
click at [599, 27] on icon "button" at bounding box center [599, 30] width 10 height 10
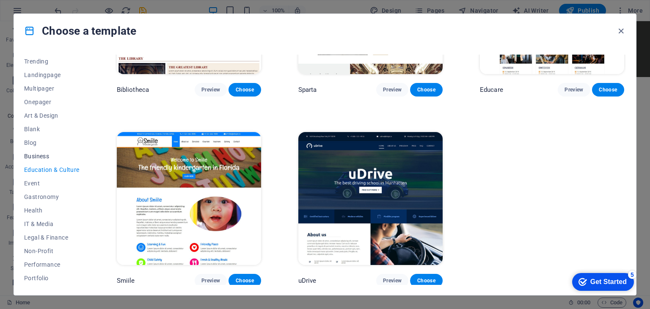
scroll to position [85, 0]
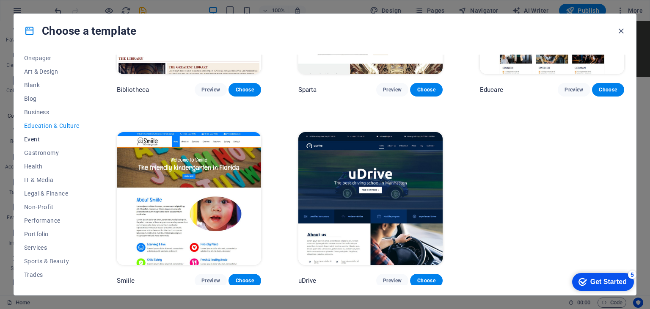
click at [33, 140] on span "Event" at bounding box center [51, 139] width 55 height 7
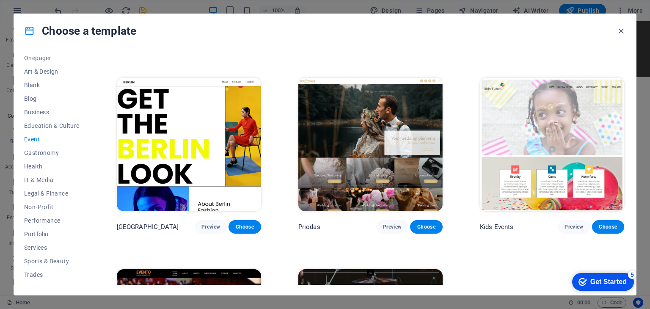
scroll to position [254, 0]
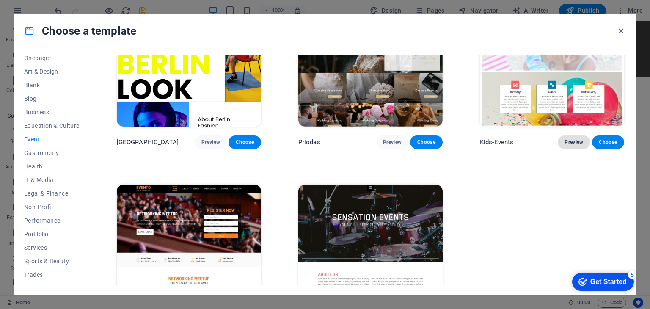
click at [564, 141] on span "Preview" at bounding box center [573, 142] width 19 height 7
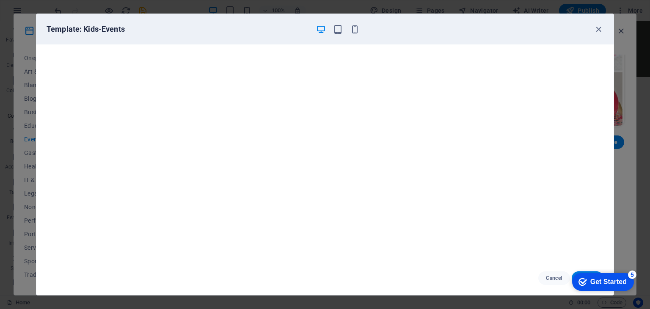
scroll to position [0, 0]
click at [599, 28] on icon "button" at bounding box center [599, 30] width 10 height 10
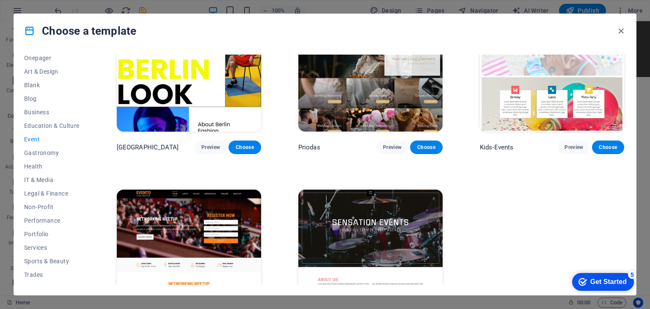
scroll to position [222, 0]
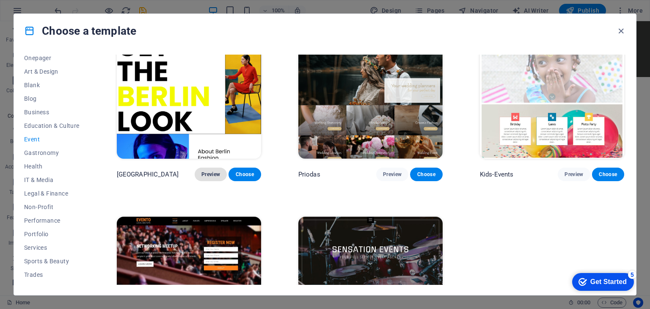
click at [212, 172] on span "Preview" at bounding box center [210, 174] width 19 height 7
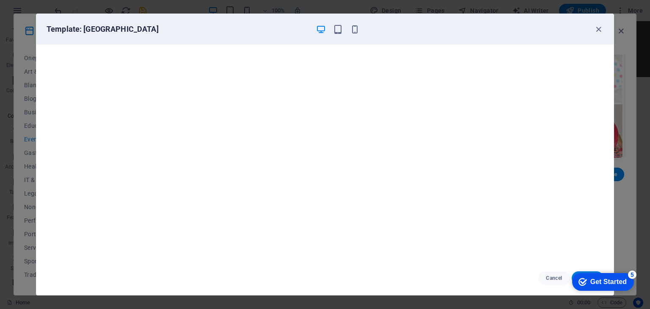
click at [359, 34] on div "Template: BERLIN" at bounding box center [324, 29] width 577 height 30
click at [357, 31] on icon "button" at bounding box center [355, 30] width 10 height 10
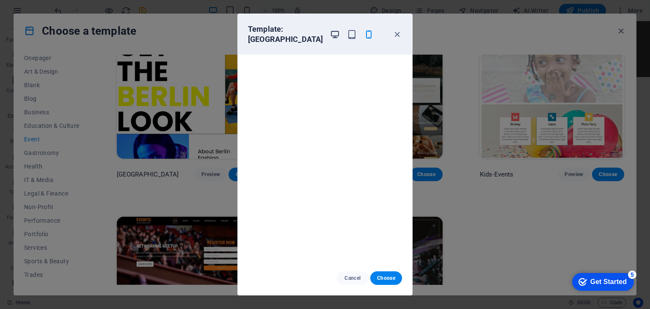
click at [330, 30] on icon "button" at bounding box center [335, 35] width 10 height 10
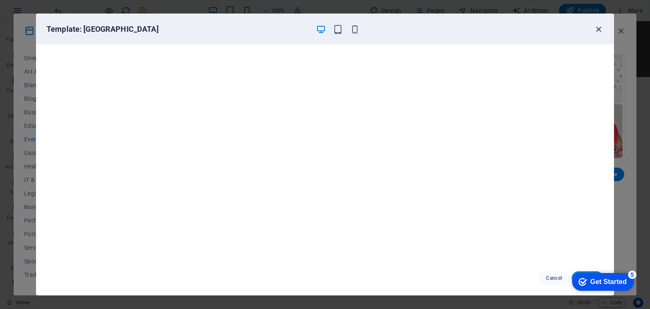
click at [598, 30] on icon "button" at bounding box center [599, 30] width 10 height 10
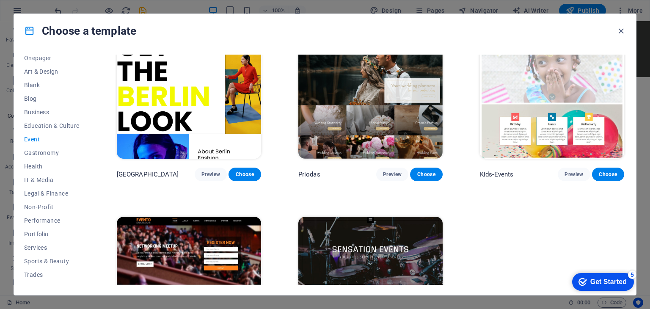
scroll to position [306, 0]
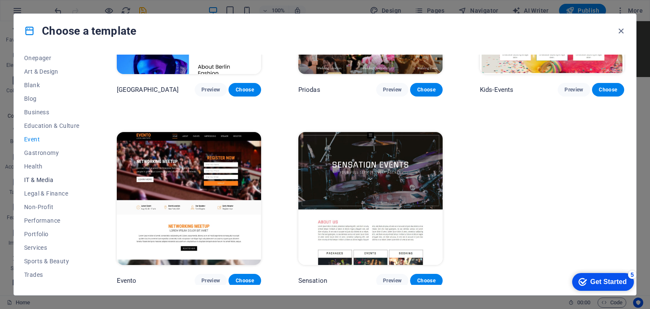
click at [46, 179] on span "IT & Media" at bounding box center [51, 179] width 55 height 7
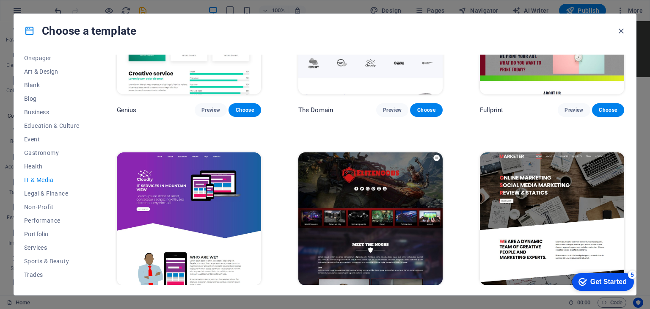
scroll to position [496, 0]
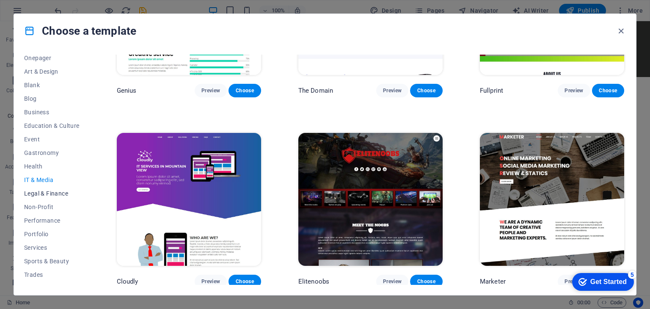
click at [31, 191] on span "Legal & Finance" at bounding box center [51, 193] width 55 height 7
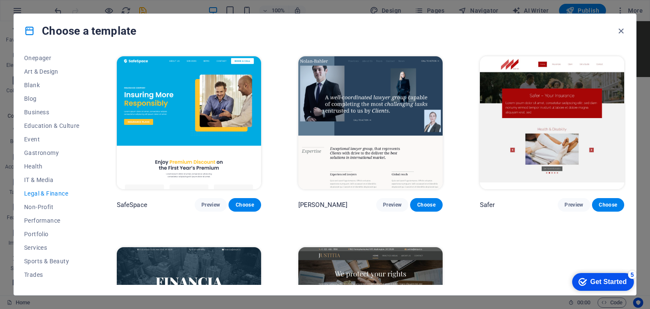
scroll to position [116, 0]
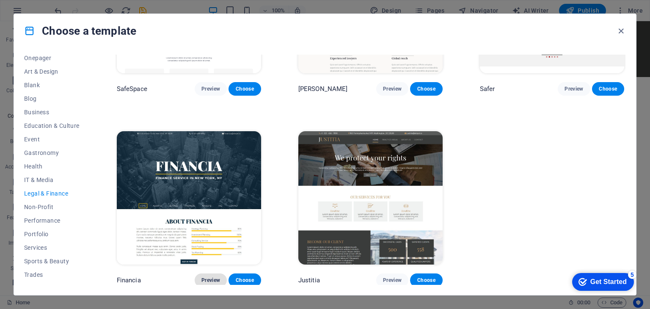
click at [205, 277] on span "Preview" at bounding box center [210, 280] width 19 height 7
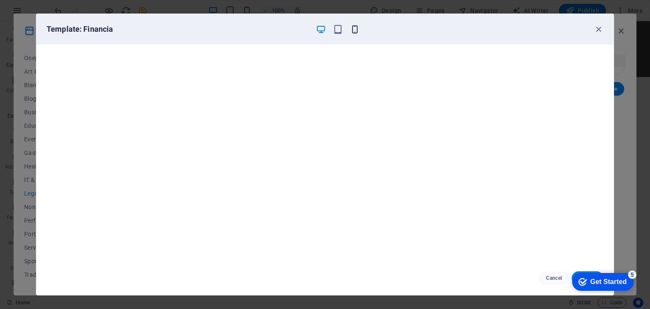
click at [354, 30] on icon "button" at bounding box center [355, 30] width 10 height 10
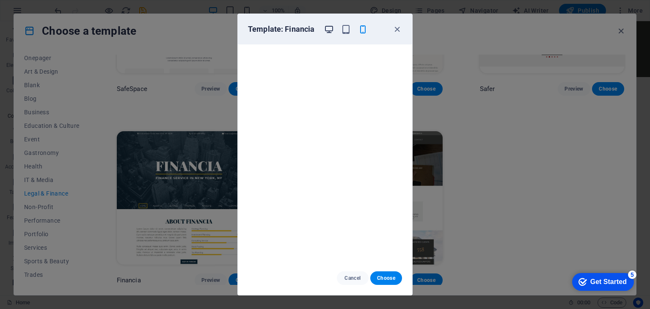
click at [331, 32] on icon "button" at bounding box center [329, 30] width 10 height 10
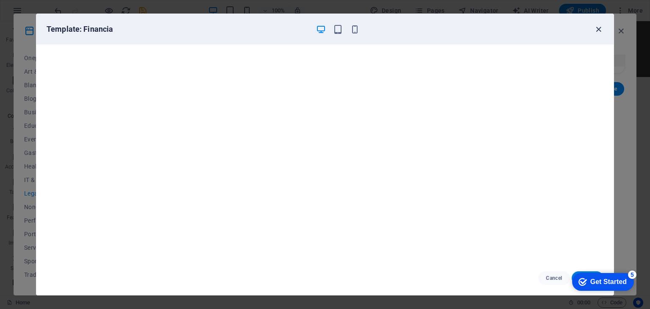
click at [598, 26] on icon "button" at bounding box center [599, 30] width 10 height 10
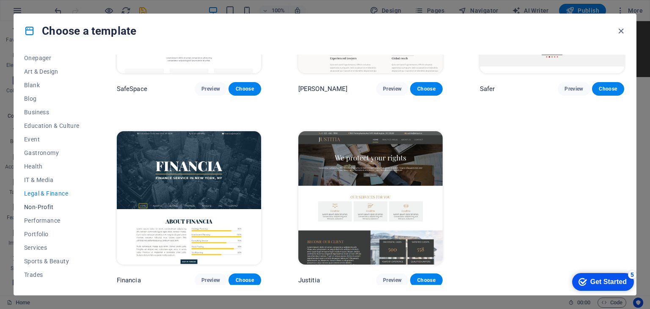
click at [33, 208] on span "Non-Profit" at bounding box center [51, 207] width 55 height 7
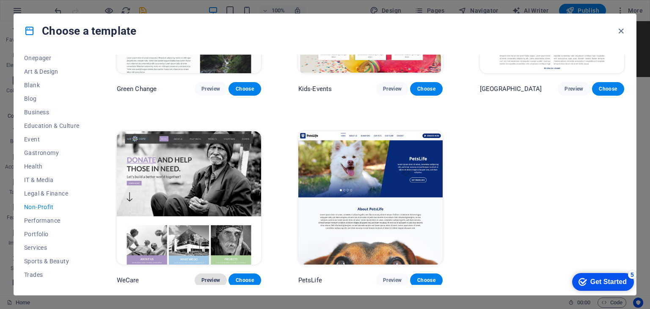
click at [213, 277] on span "Preview" at bounding box center [210, 280] width 19 height 7
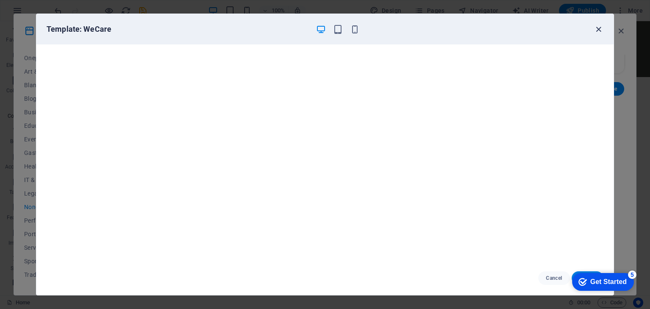
click at [596, 26] on icon "button" at bounding box center [599, 30] width 10 height 10
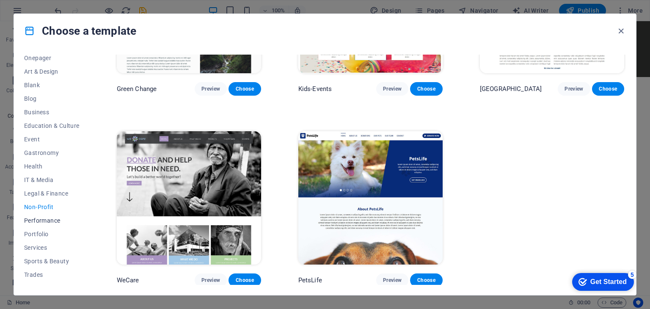
click at [39, 215] on button "Performance" at bounding box center [51, 221] width 55 height 14
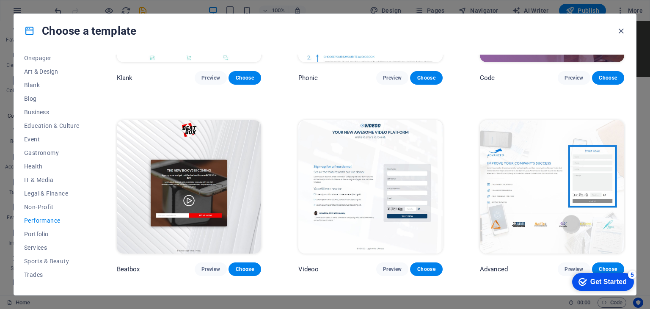
scroll to position [169, 0]
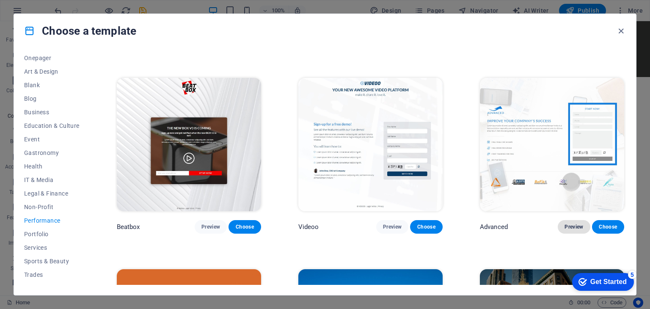
click at [572, 227] on span "Preview" at bounding box center [573, 226] width 19 height 7
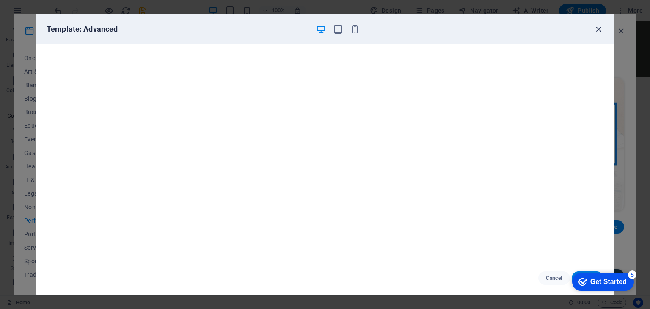
click at [599, 29] on icon "button" at bounding box center [599, 30] width 10 height 10
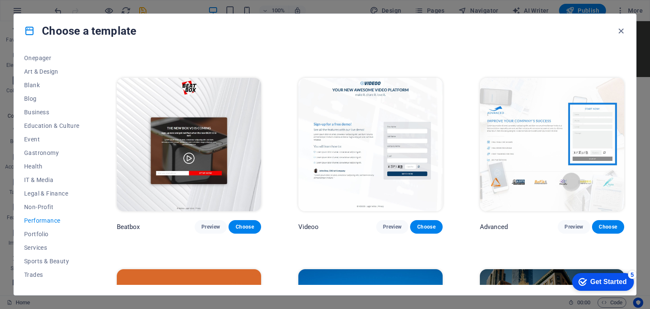
click at [490, 227] on p "Advanced" at bounding box center [494, 227] width 28 height 8
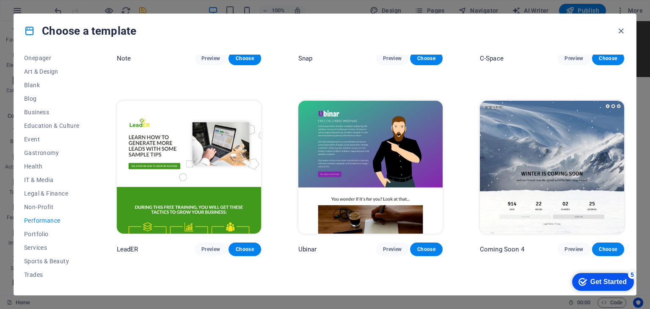
scroll to position [877, 0]
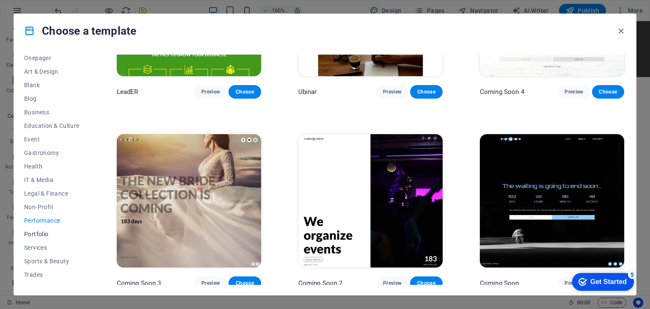
click at [34, 231] on span "Portfolio" at bounding box center [51, 234] width 55 height 7
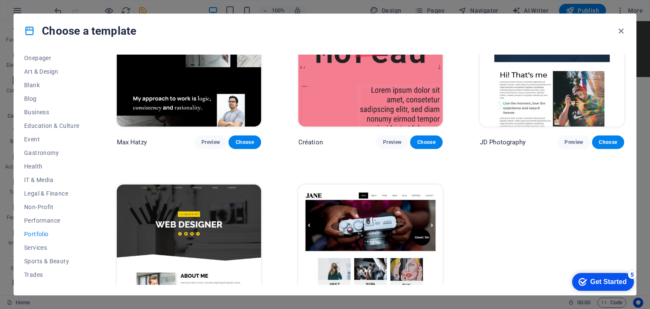
scroll to position [306, 0]
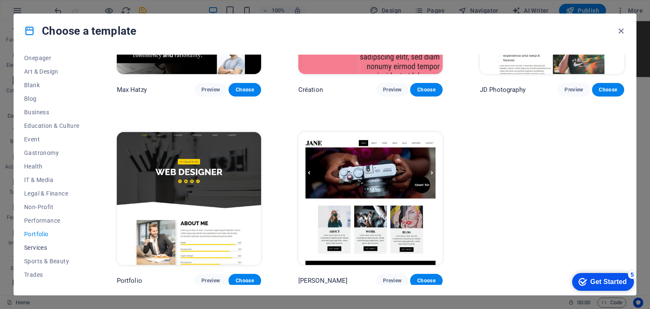
click at [35, 249] on span "Services" at bounding box center [51, 247] width 55 height 7
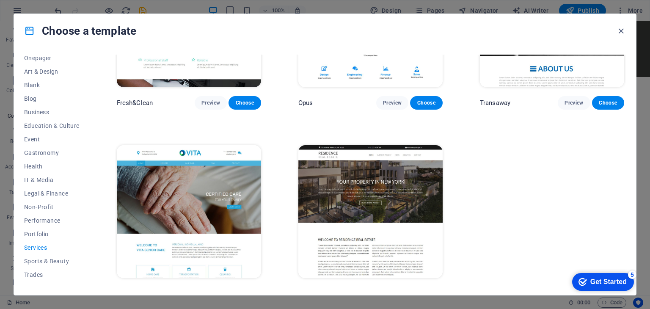
scroll to position [1067, 0]
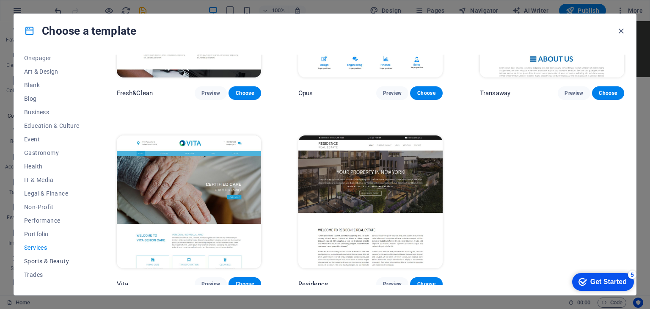
click at [31, 258] on span "Sports & Beauty" at bounding box center [51, 261] width 55 height 7
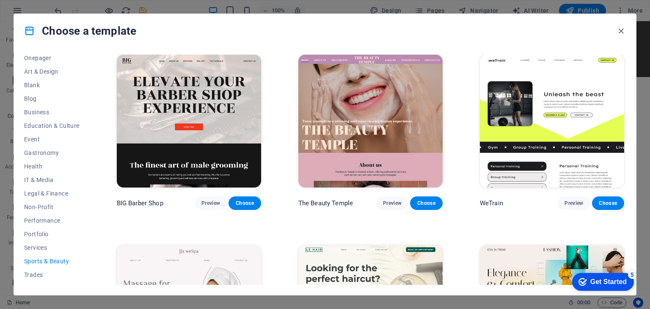
scroll to position [0, 0]
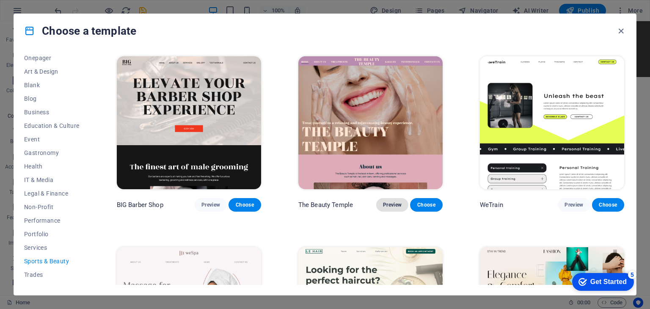
click at [391, 205] on span "Preview" at bounding box center [392, 204] width 19 height 7
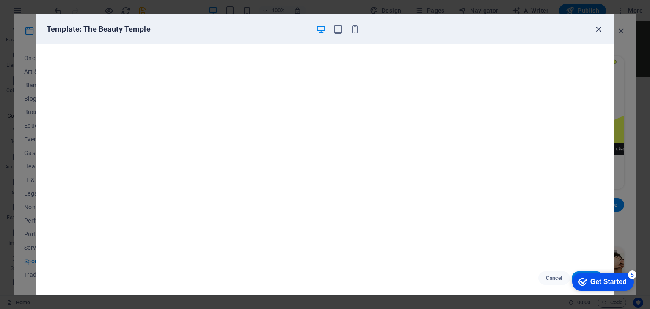
click at [597, 32] on icon "button" at bounding box center [599, 30] width 10 height 10
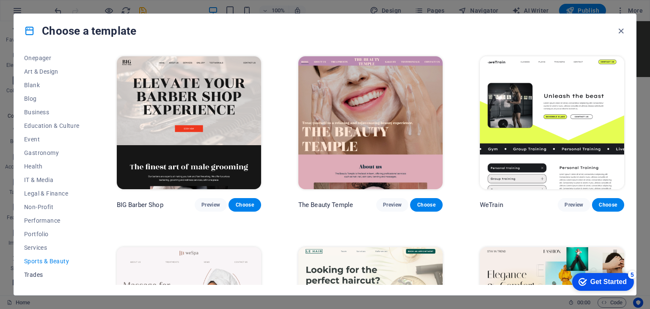
click at [31, 273] on span "Trades" at bounding box center [51, 274] width 55 height 7
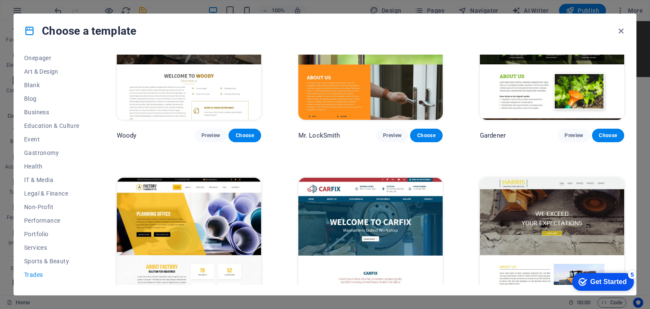
scroll to position [296, 0]
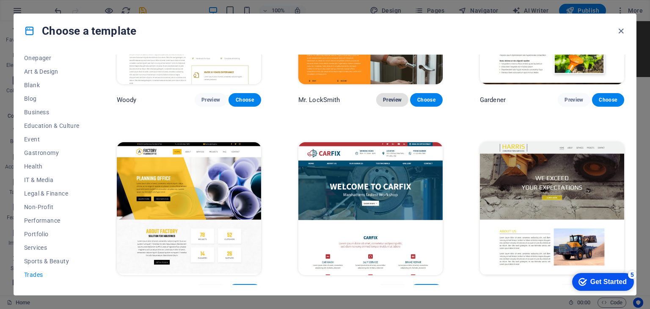
click at [389, 100] on span "Preview" at bounding box center [392, 99] width 19 height 7
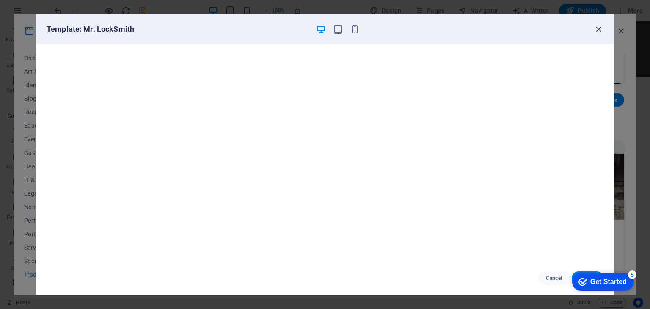
click at [601, 29] on icon "button" at bounding box center [599, 30] width 10 height 10
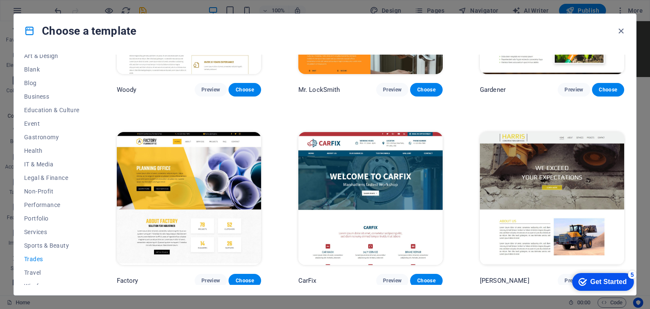
scroll to position [108, 0]
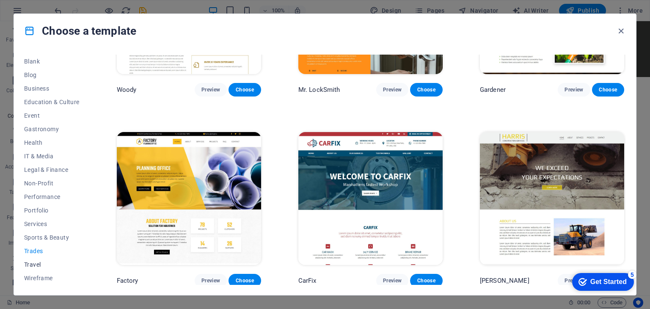
click at [36, 268] on button "Travel" at bounding box center [51, 265] width 55 height 14
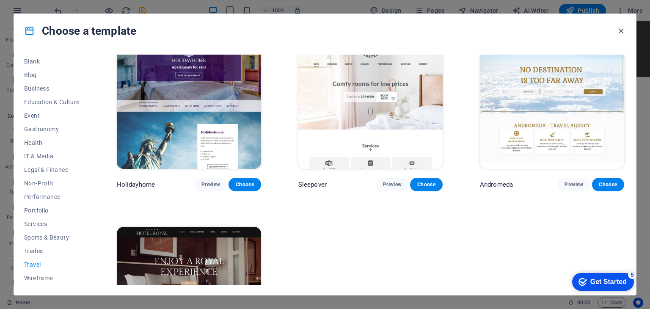
scroll to position [306, 0]
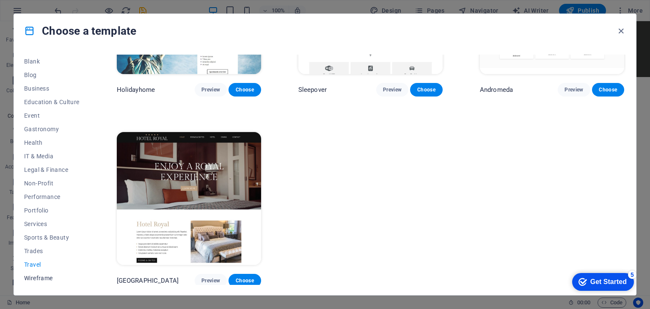
click at [32, 275] on span "Wireframe" at bounding box center [51, 278] width 55 height 7
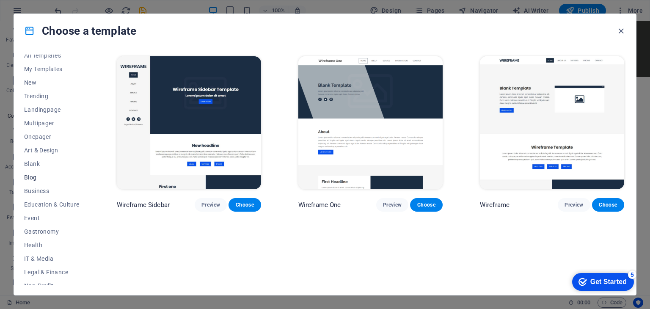
scroll to position [0, 0]
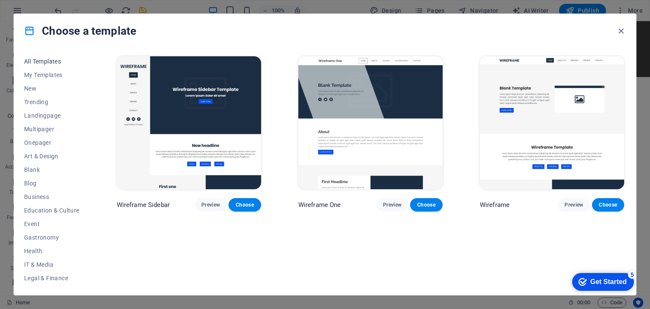
click at [52, 61] on span "All Templates" at bounding box center [51, 61] width 55 height 7
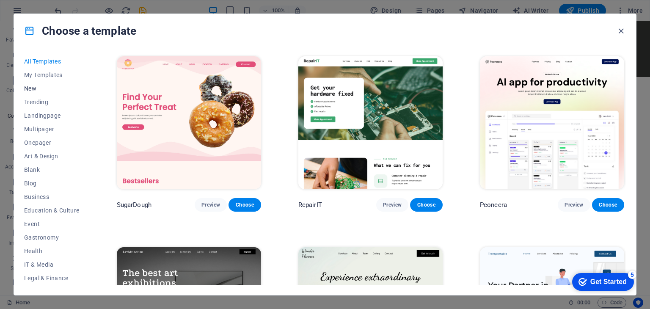
click at [34, 88] on span "New" at bounding box center [51, 88] width 55 height 7
click at [39, 117] on span "Landingpage" at bounding box center [51, 115] width 55 height 7
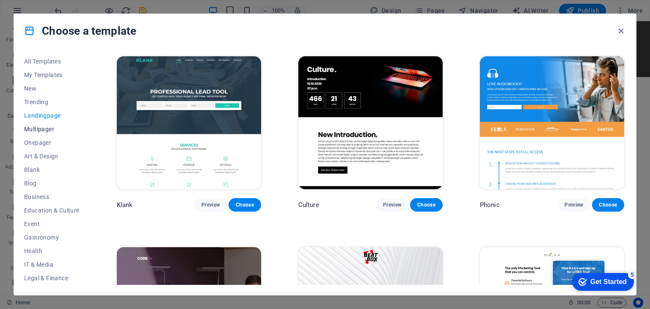
click at [34, 132] on button "Multipager" at bounding box center [51, 129] width 55 height 14
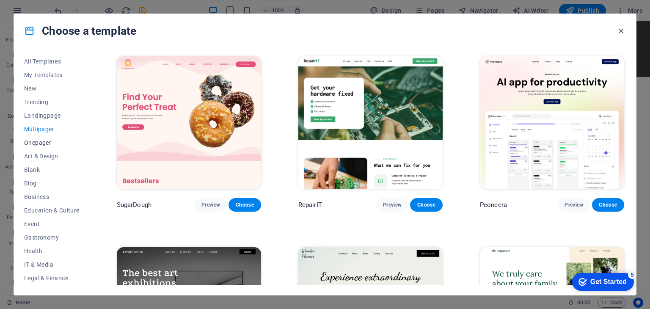
click at [33, 142] on span "Onepager" at bounding box center [51, 142] width 55 height 7
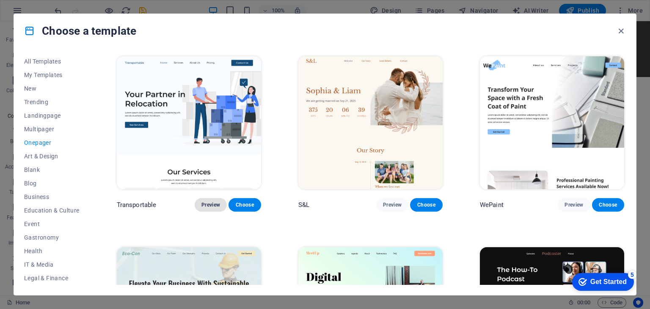
click at [206, 206] on span "Preview" at bounding box center [210, 204] width 19 height 7
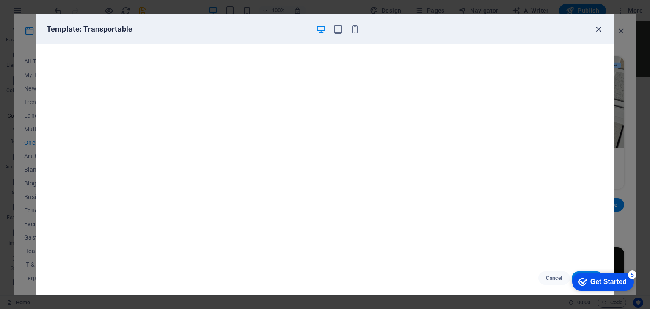
click at [597, 28] on icon "button" at bounding box center [599, 30] width 10 height 10
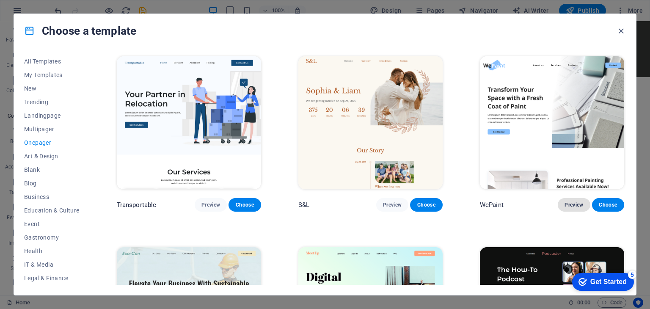
click at [568, 204] on span "Preview" at bounding box center [573, 204] width 19 height 7
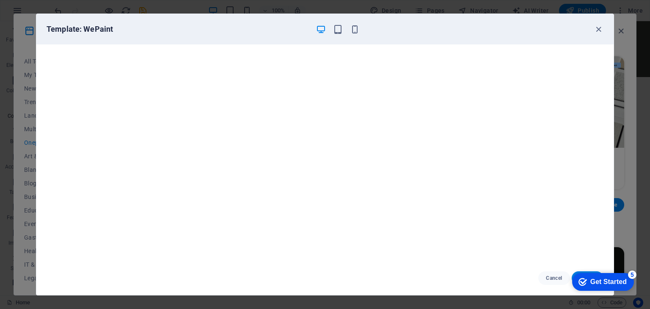
click at [385, 36] on div "Template: WePaint" at bounding box center [324, 29] width 577 height 30
click at [260, 41] on div "Template: WePaint" at bounding box center [324, 29] width 577 height 30
click at [601, 31] on icon "button" at bounding box center [599, 30] width 10 height 10
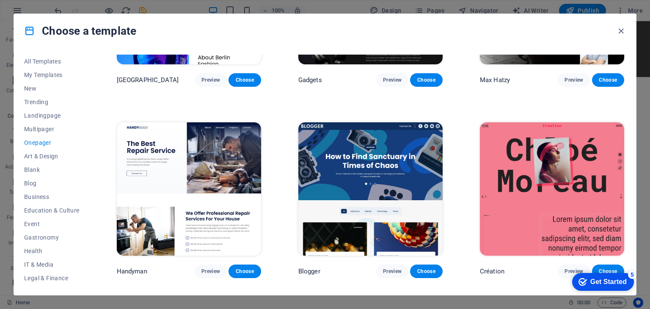
scroll to position [1015, 0]
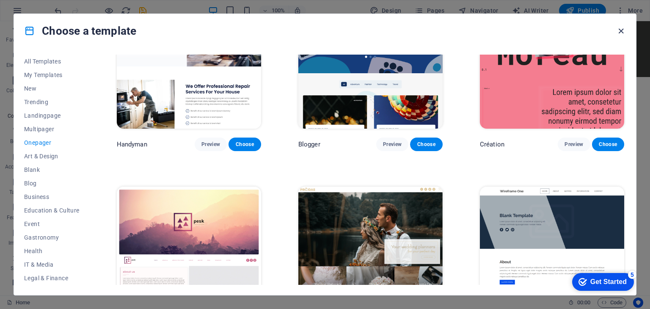
click at [622, 30] on icon "button" at bounding box center [621, 31] width 10 height 10
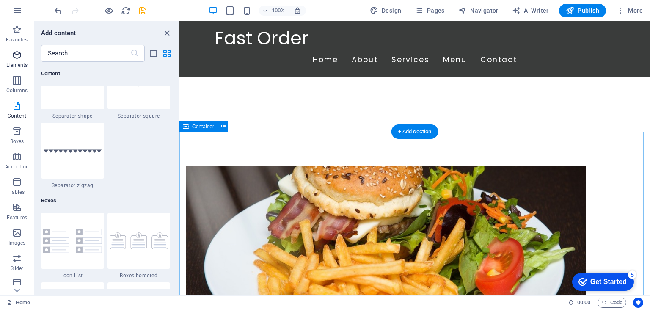
scroll to position [272, 0]
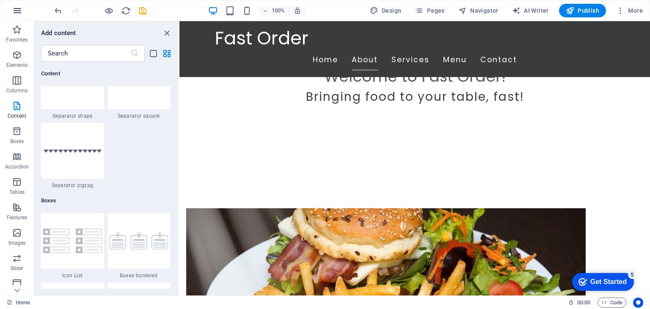
click at [20, 14] on icon "button" at bounding box center [17, 11] width 10 height 10
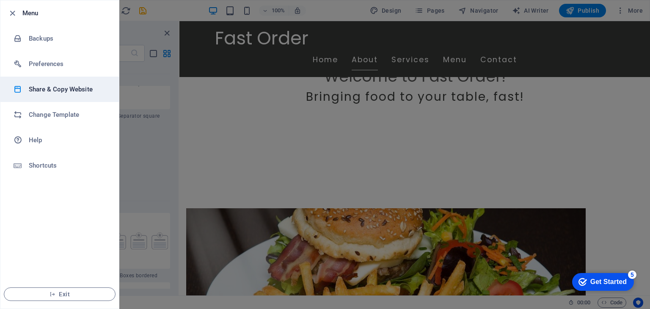
click at [61, 89] on h6 "Share & Copy Website" at bounding box center [68, 89] width 78 height 10
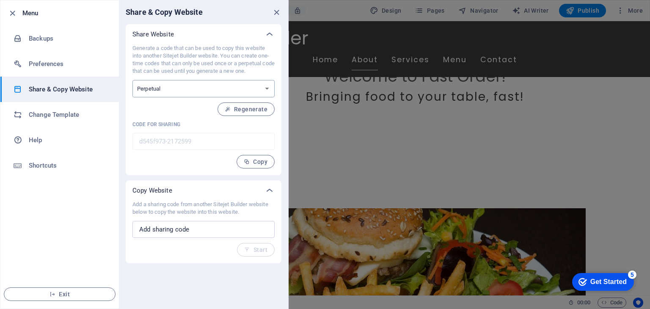
click at [165, 90] on select "One-time Perpetual" at bounding box center [203, 88] width 142 height 17
select select "onetime"
click at [132, 80] on select "One-time Perpetual" at bounding box center [203, 88] width 142 height 17
click at [258, 107] on span "Generate" at bounding box center [249, 109] width 36 height 7
type input "c056401b-2172599"
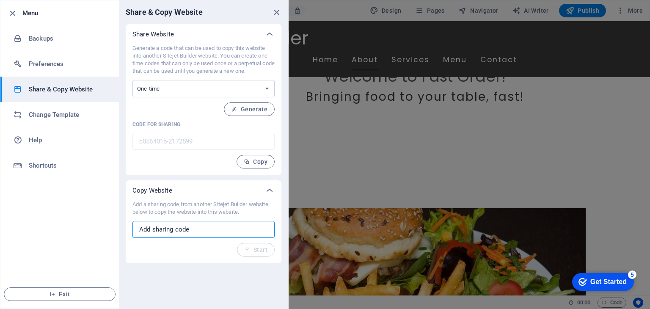
click at [198, 231] on input "text" at bounding box center [203, 229] width 142 height 17
type input "CXTEST"
click at [260, 248] on span "Start" at bounding box center [255, 249] width 23 height 7
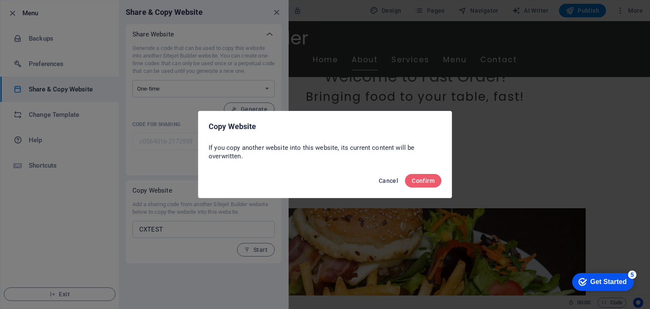
click at [390, 179] on span "Cancel" at bounding box center [388, 180] width 19 height 7
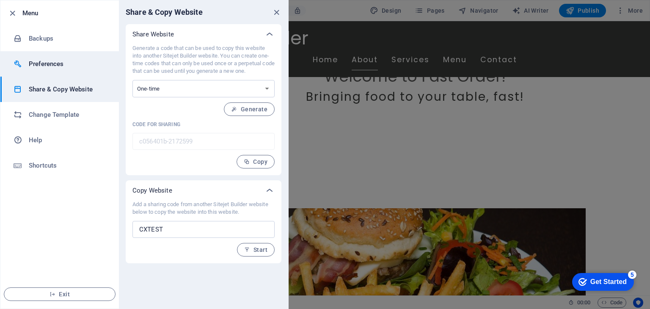
click at [38, 66] on h6 "Preferences" at bounding box center [68, 64] width 78 height 10
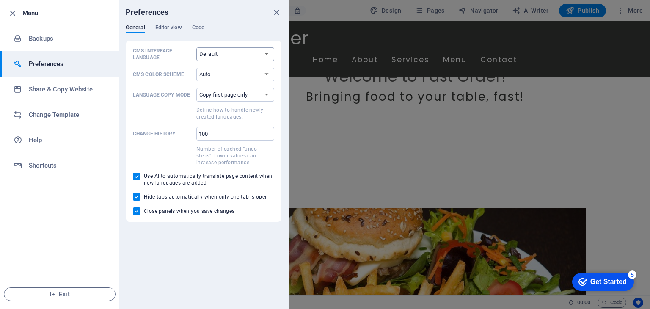
click at [238, 54] on select "Default Deutsch English Español Français Magyar Italiano Nederlands Polski Port…" at bounding box center [235, 54] width 78 height 14
click at [217, 74] on select "Auto Dark Light" at bounding box center [235, 75] width 78 height 14
click at [210, 50] on select "Default Deutsch English Español Français Magyar Italiano Nederlands Polski Port…" at bounding box center [235, 54] width 78 height 14
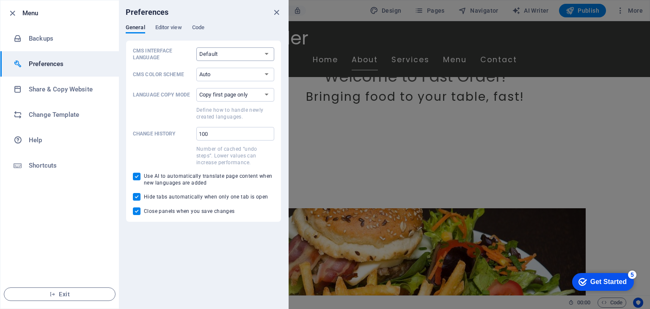
select select "en"
click at [196, 47] on select "Default Deutsch English Español Français Magyar Italiano Nederlands Polski Port…" at bounding box center [235, 54] width 78 height 14
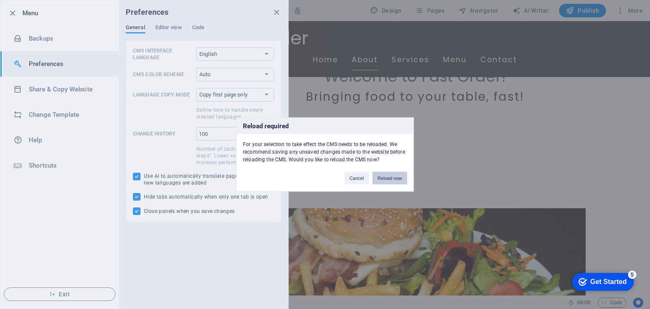
click at [392, 180] on button "Reload now" at bounding box center [389, 178] width 35 height 13
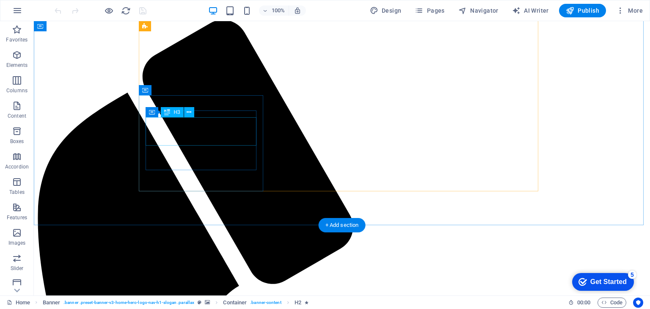
scroll to position [508, 0]
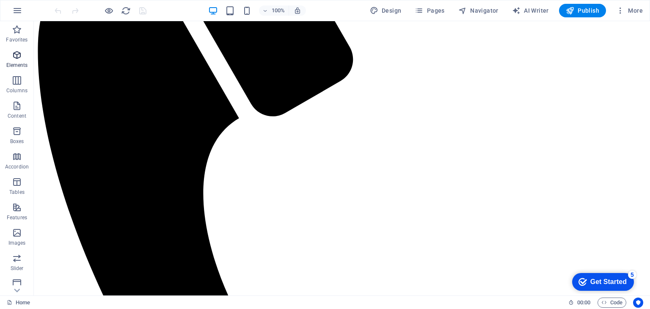
click at [10, 55] on span "Elements" at bounding box center [17, 60] width 34 height 20
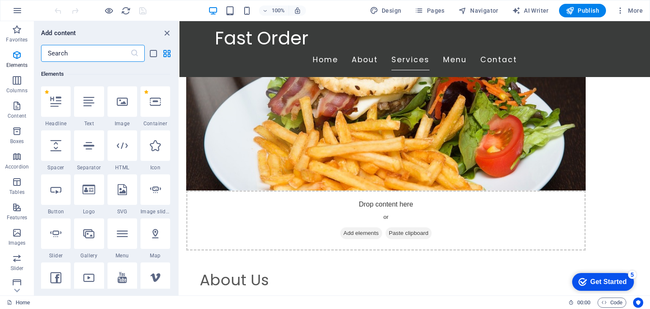
scroll to position [530, 0]
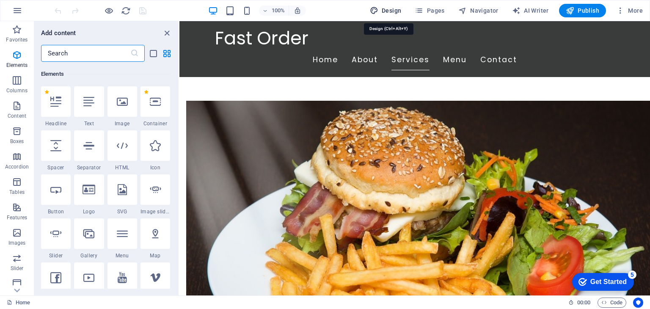
select select "px"
select select "200"
select select "px"
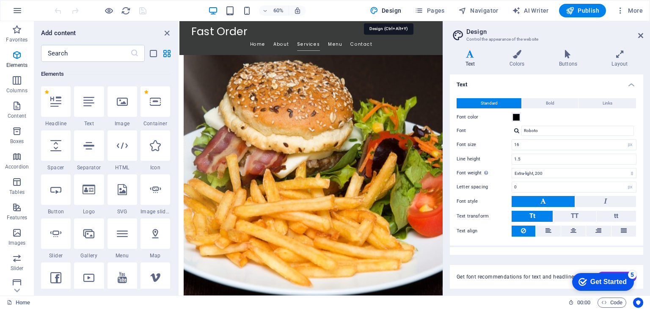
click at [644, 35] on aside "Design Control the appearance of the website Variants Text Colors Buttons Layou…" at bounding box center [546, 158] width 207 height 274
click at [642, 35] on icon at bounding box center [640, 35] width 5 height 7
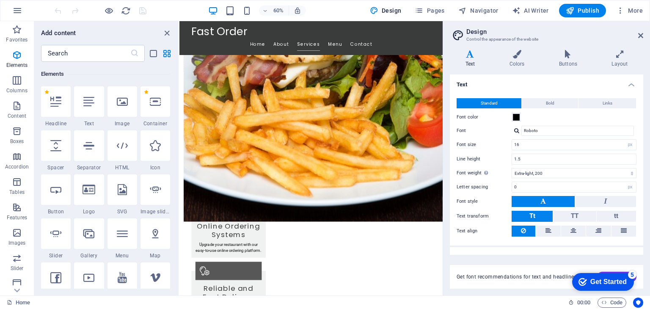
scroll to position [530, 0]
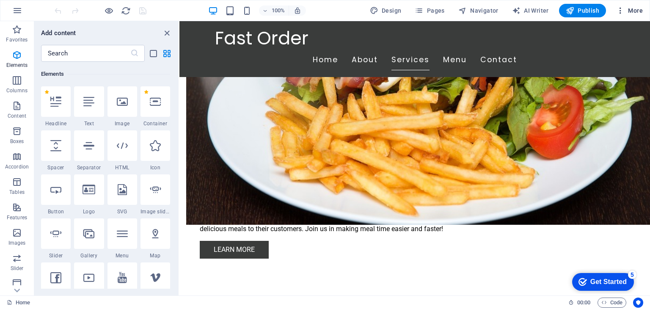
click at [0, 0] on icon "button" at bounding box center [0, 0] width 0 height 0
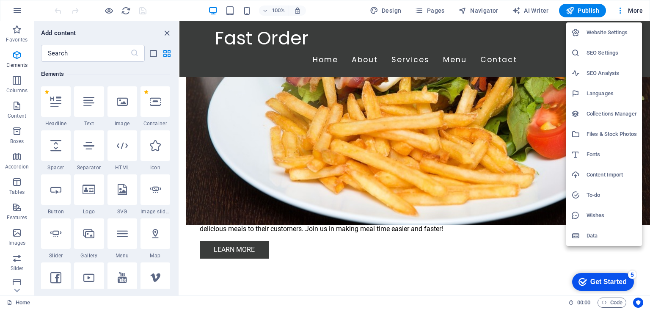
click at [587, 55] on h6 "SEO Settings" at bounding box center [611, 53] width 50 height 10
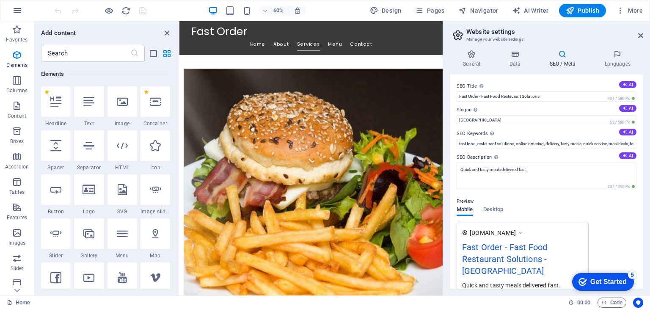
scroll to position [583, 0]
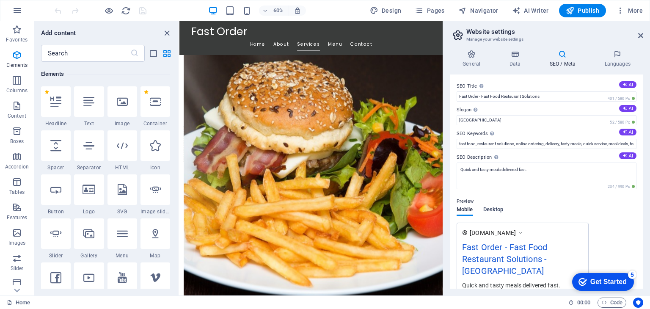
click at [494, 211] on span "Desktop" at bounding box center [493, 210] width 20 height 12
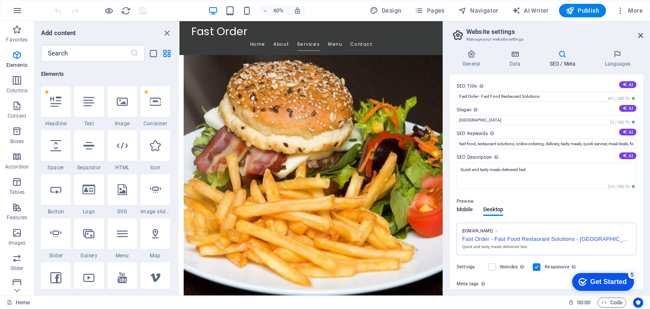
click at [466, 210] on span "Mobile" at bounding box center [465, 210] width 17 height 12
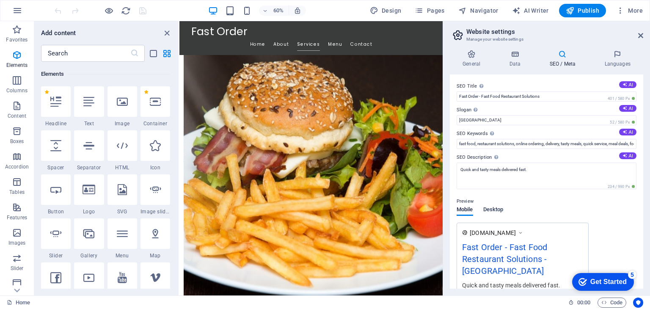
click at [485, 207] on span "Desktop" at bounding box center [493, 210] width 20 height 12
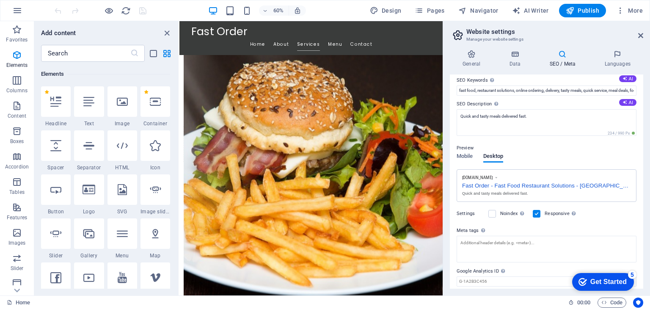
scroll to position [81, 0]
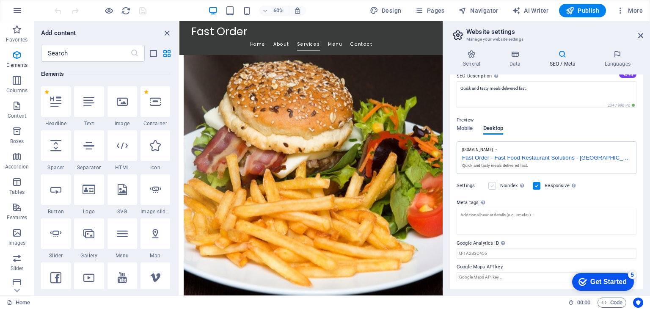
click at [492, 182] on label at bounding box center [492, 186] width 8 height 8
click at [0, 0] on input "Noindex Instruct search engines to exclude this website from search results." at bounding box center [0, 0] width 0 height 0
click at [537, 183] on label at bounding box center [537, 186] width 8 height 8
click at [0, 0] on input "Responsive Determine whether the website should be responsive based on screen r…" at bounding box center [0, 0] width 0 height 0
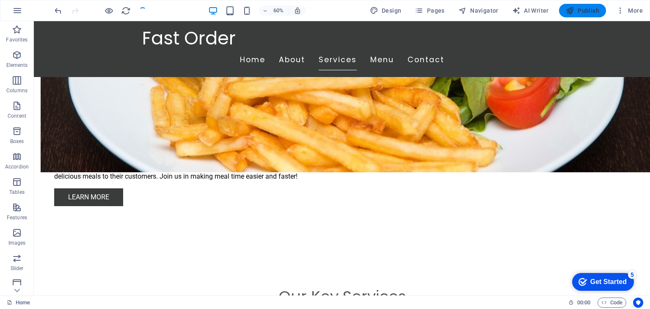
scroll to position [530, 0]
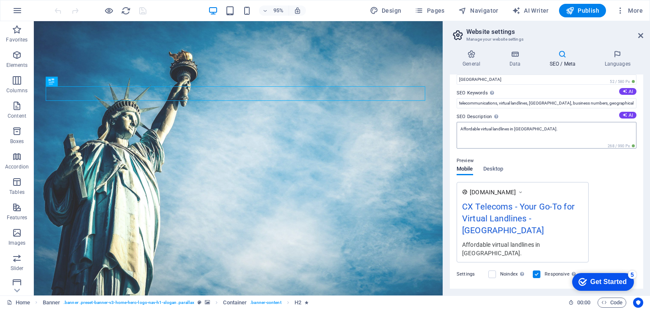
scroll to position [108, 0]
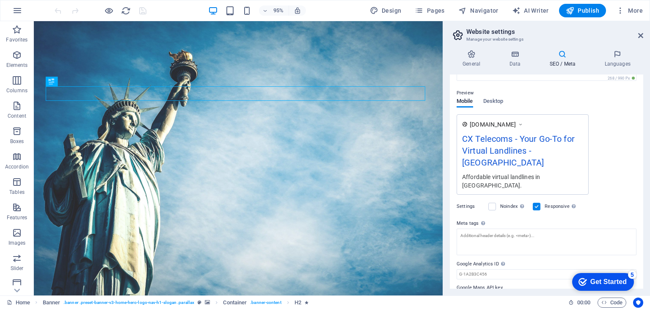
click at [496, 201] on div "Noindex Instruct search engines to exclude this website from search results." at bounding box center [507, 206] width 38 height 10
click at [494, 203] on label at bounding box center [492, 207] width 8 height 8
click at [0, 0] on input "Noindex Instruct search engines to exclude this website from search results." at bounding box center [0, 0] width 0 height 0
click at [539, 203] on label at bounding box center [537, 207] width 8 height 8
click at [0, 0] on input "Responsive Determine whether the website should be responsive based on screen r…" at bounding box center [0, 0] width 0 height 0
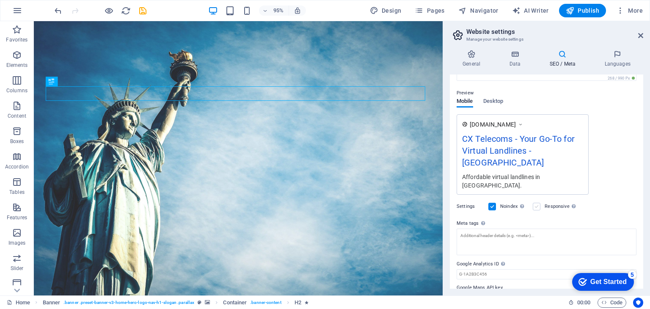
click at [540, 203] on label at bounding box center [537, 207] width 8 height 8
click at [0, 0] on input "Responsive Determine whether the website should be responsive based on screen r…" at bounding box center [0, 0] width 0 height 0
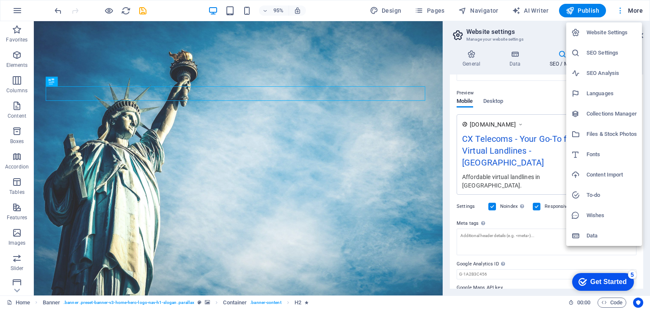
click at [619, 14] on div at bounding box center [325, 154] width 650 height 309
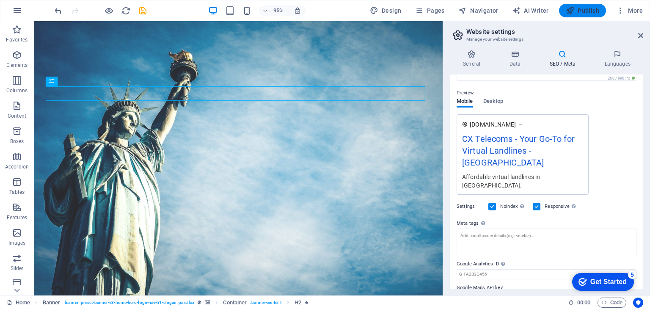
click at [0, 0] on button "Publish" at bounding box center [0, 0] width 0 height 0
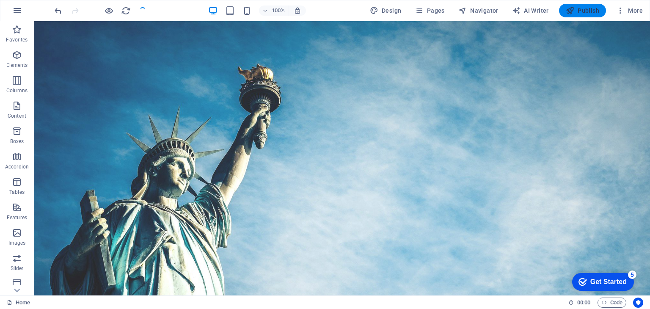
click at [587, 9] on span "Publish" at bounding box center [582, 10] width 33 height 8
click at [580, 13] on span "Publish" at bounding box center [582, 10] width 33 height 8
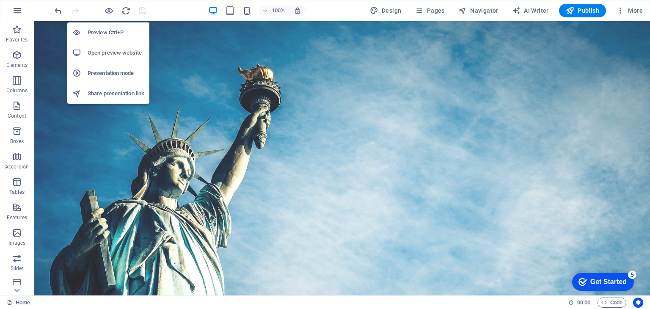
click at [95, 74] on h6 "Presentation mode" at bounding box center [116, 73] width 57 height 10
